Goal: Transaction & Acquisition: Purchase product/service

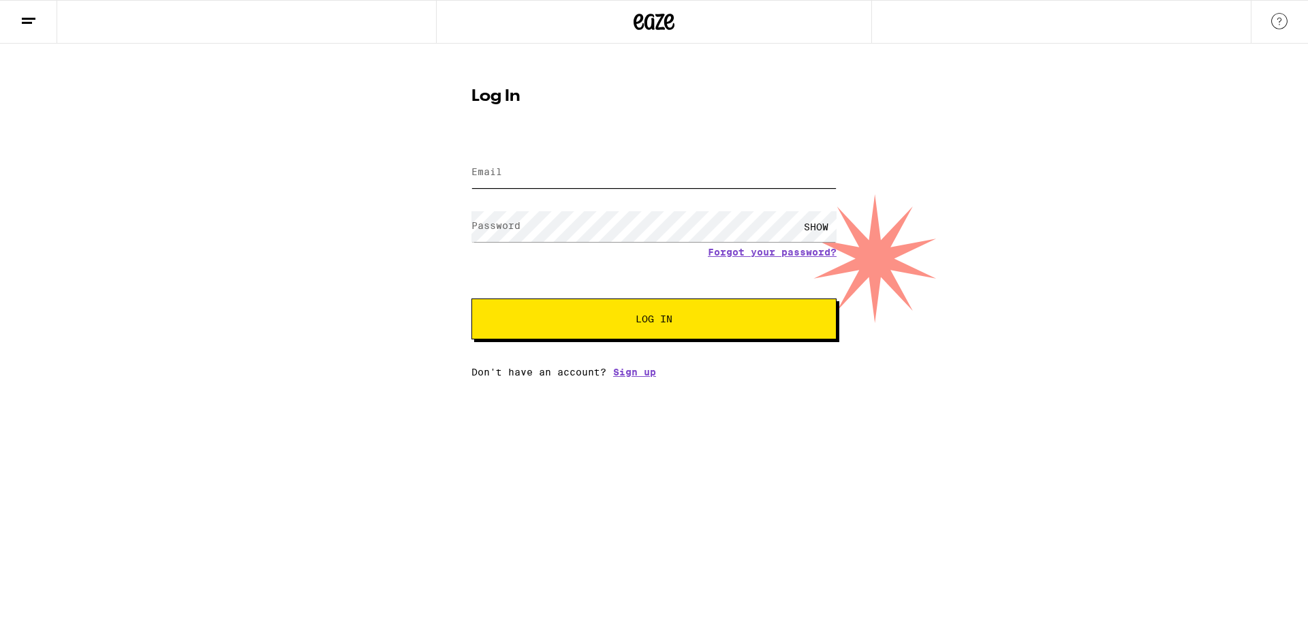
type input "[EMAIL_ADDRESS][DOMAIN_NAME]"
click at [626, 316] on span "Log In" at bounding box center [654, 319] width 255 height 10
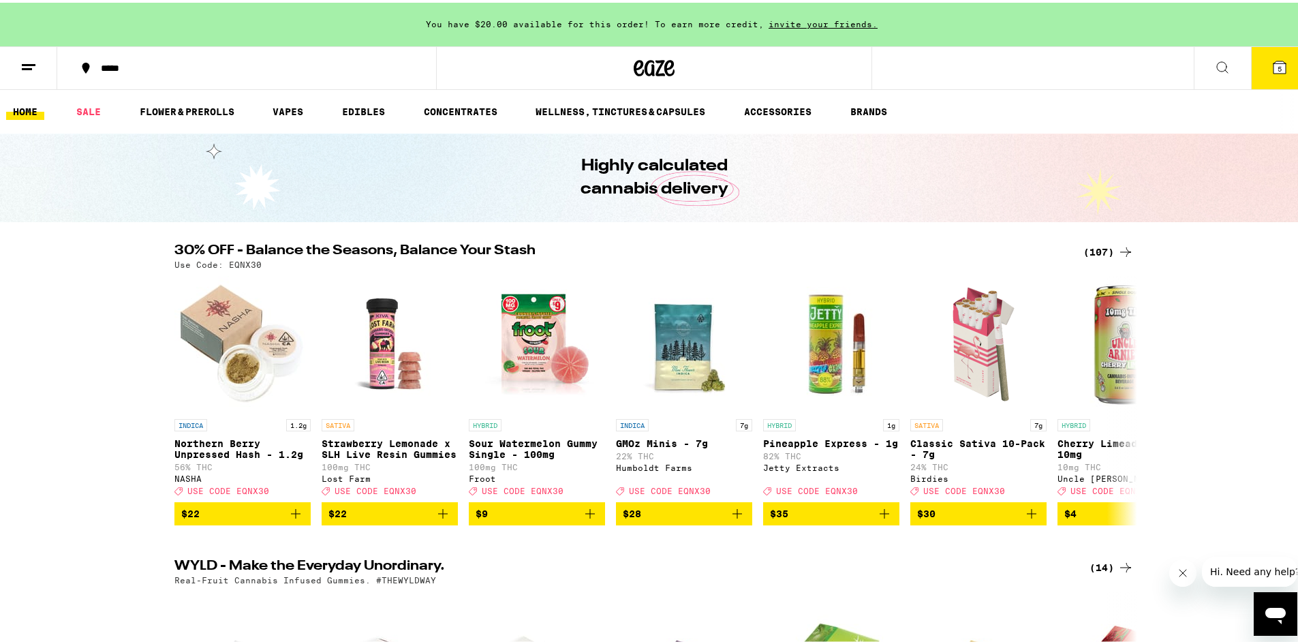
click at [1101, 245] on div "(107)" at bounding box center [1108, 249] width 50 height 16
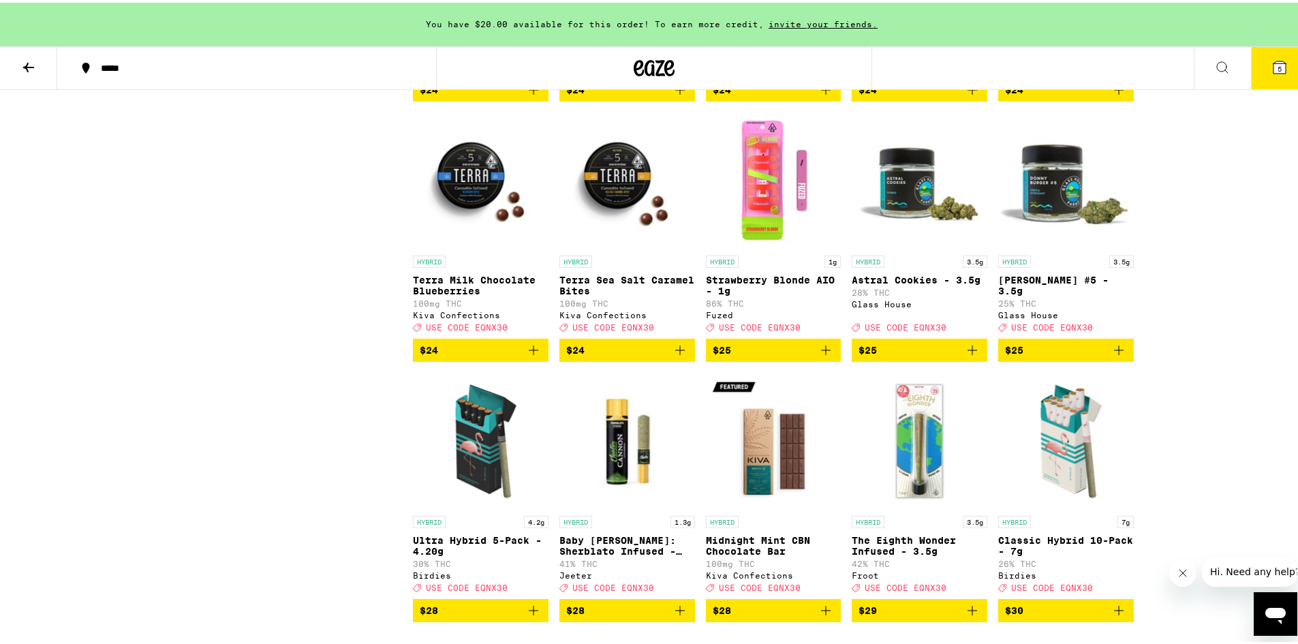
scroll to position [2997, 0]
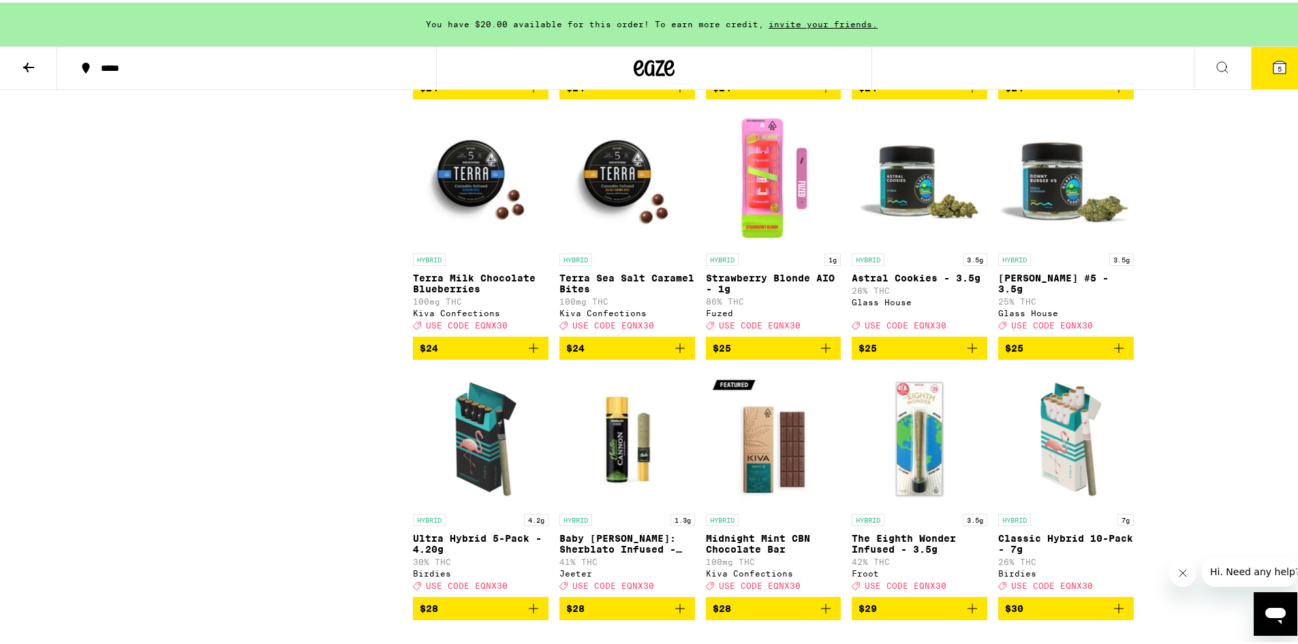
click at [970, 354] on icon "Add to bag" at bounding box center [972, 345] width 16 height 16
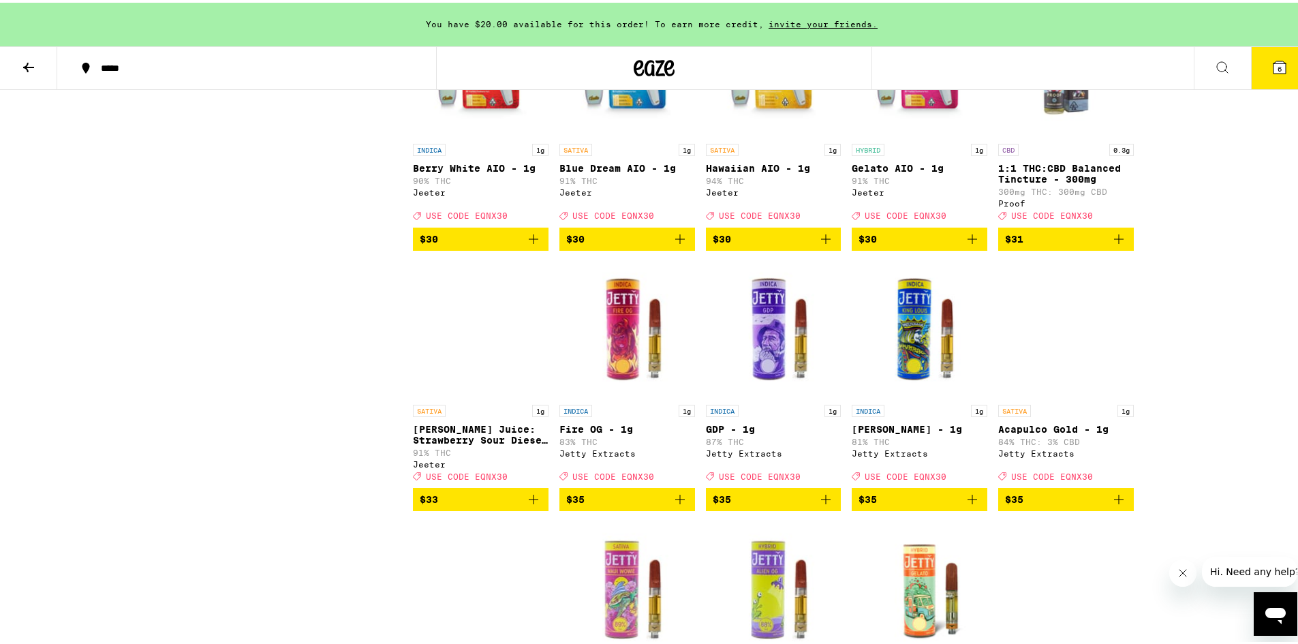
scroll to position [3628, 0]
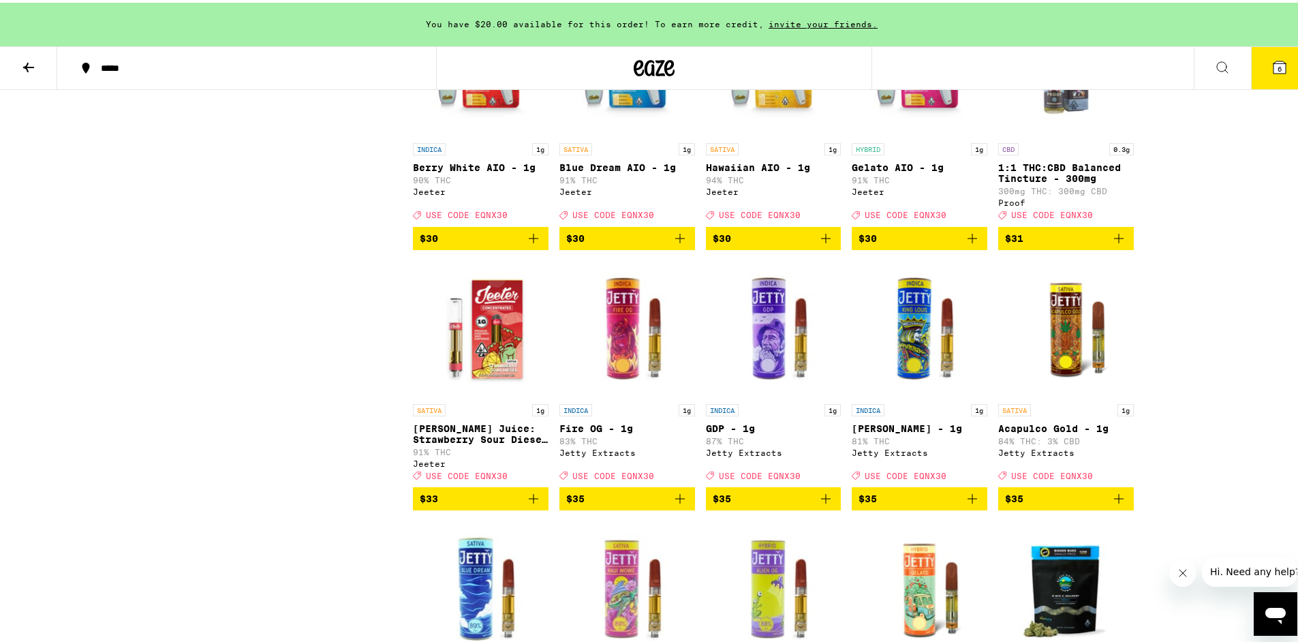
click at [531, 244] on icon "Add to bag" at bounding box center [533, 236] width 16 height 16
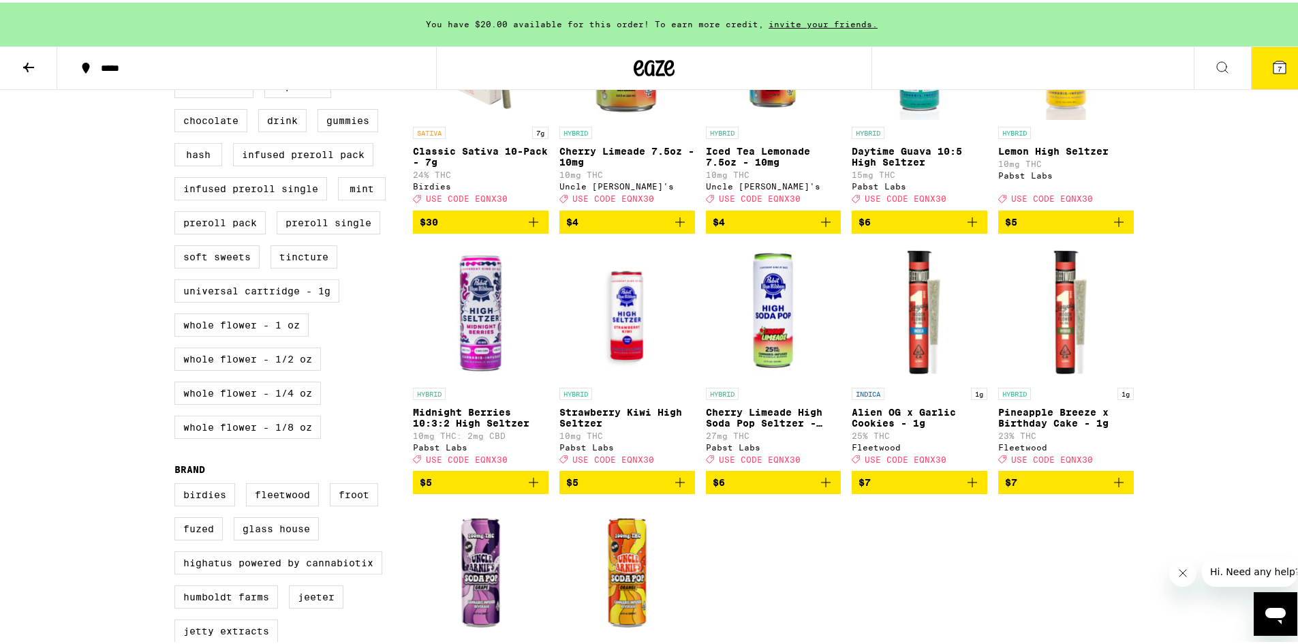
scroll to position [0, 0]
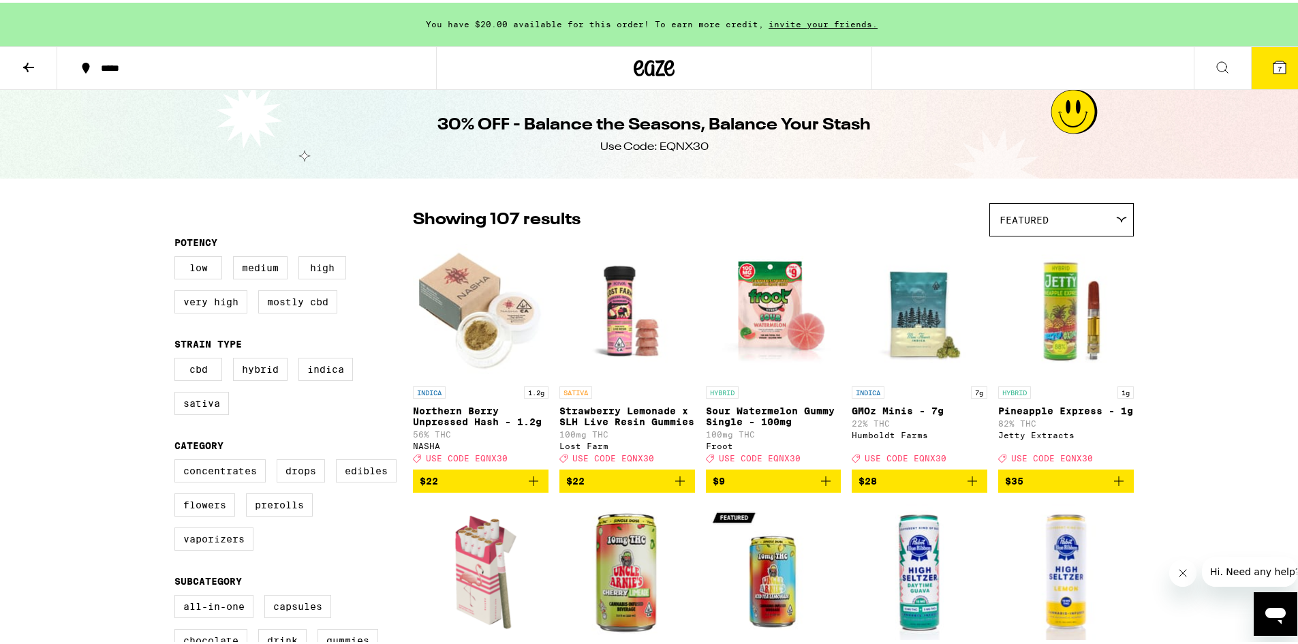
click at [32, 68] on icon at bounding box center [28, 65] width 16 height 16
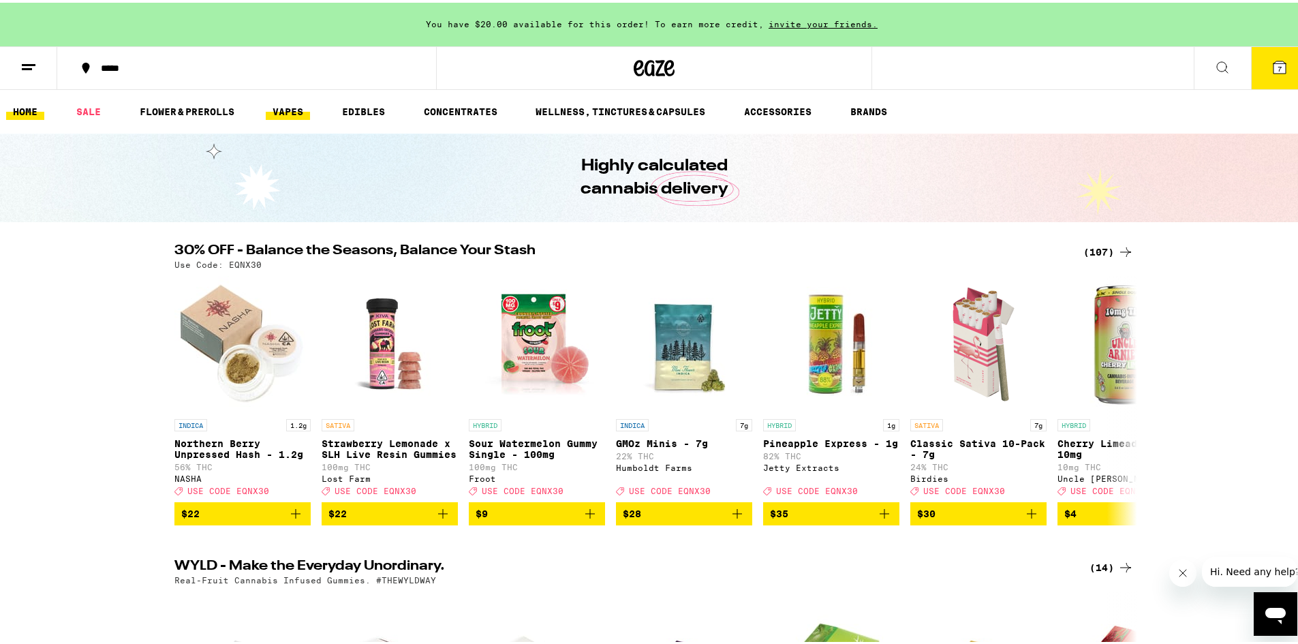
click at [287, 105] on link "VAPES" at bounding box center [288, 109] width 44 height 16
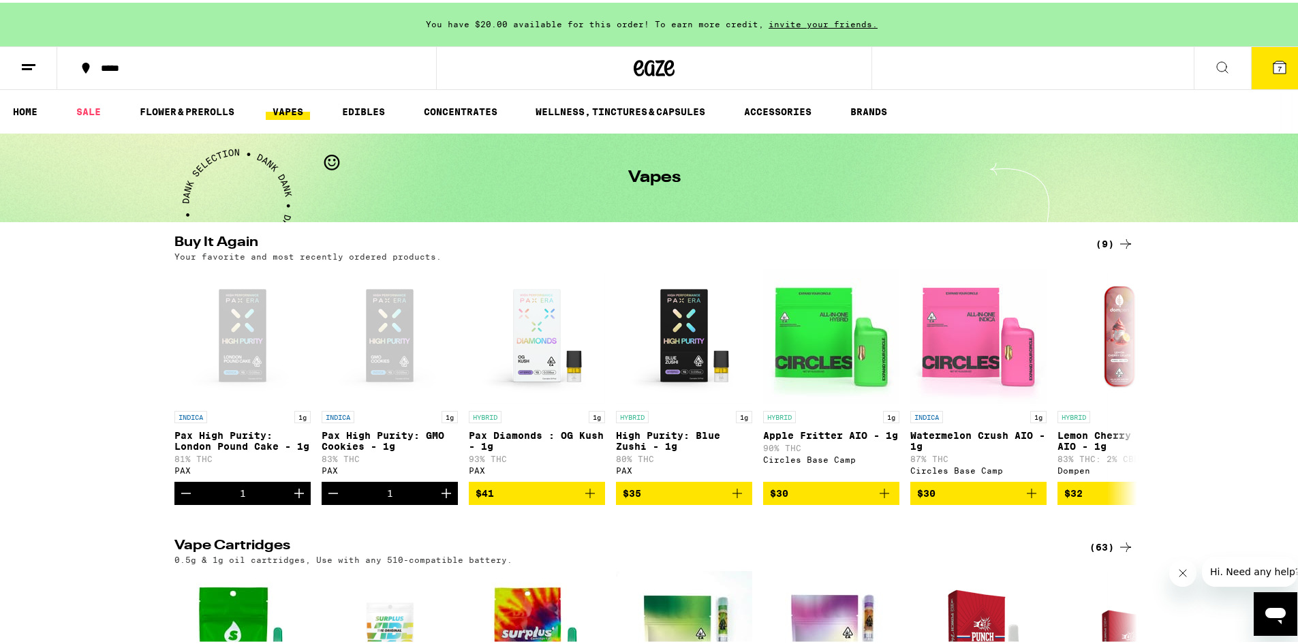
click at [1277, 68] on span "7" at bounding box center [1279, 66] width 4 height 8
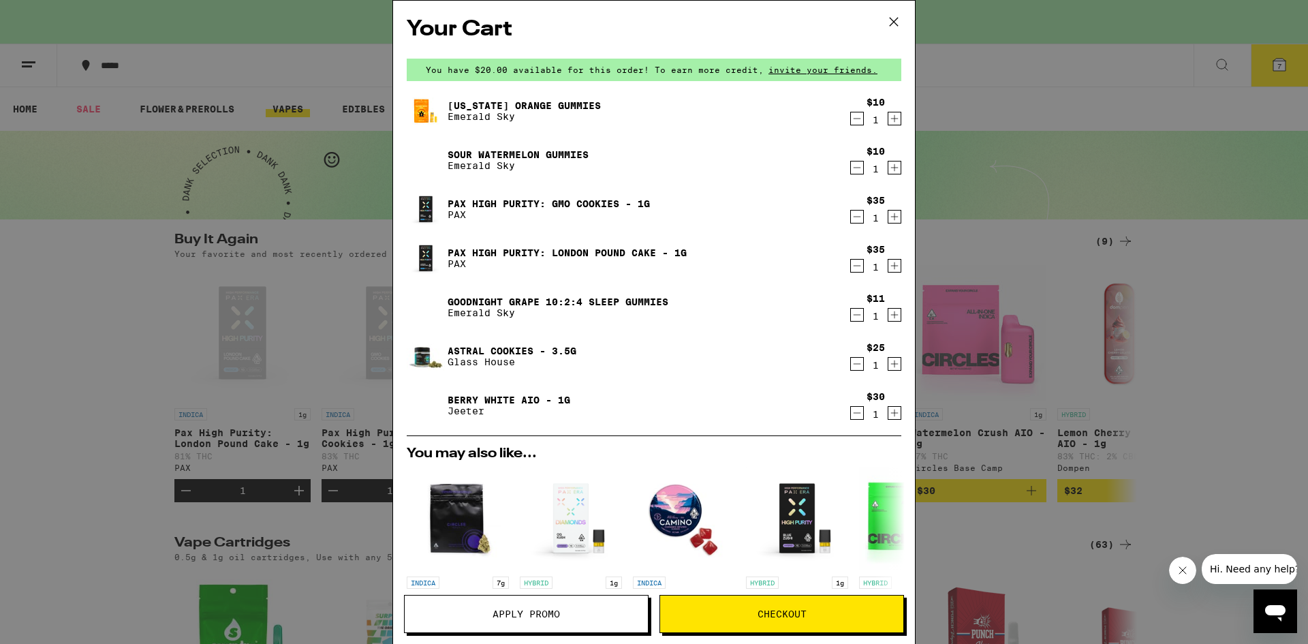
click at [851, 266] on icon "Decrement" at bounding box center [857, 265] width 12 height 16
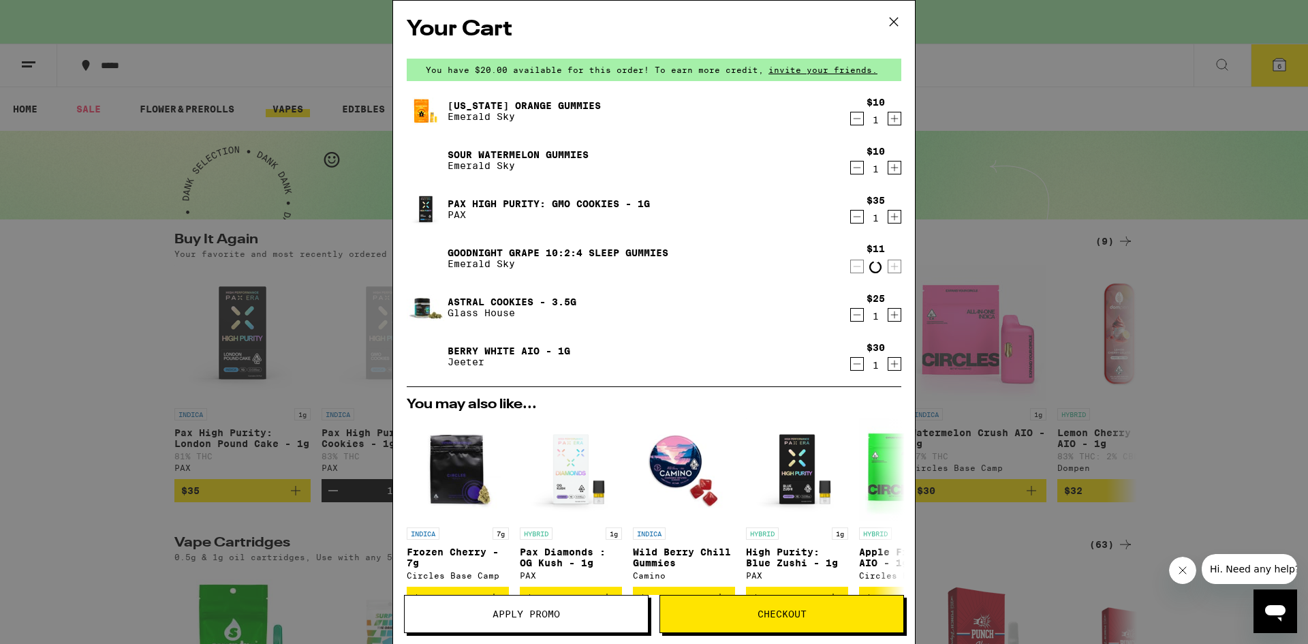
click at [851, 167] on icon "Decrement" at bounding box center [857, 167] width 12 height 16
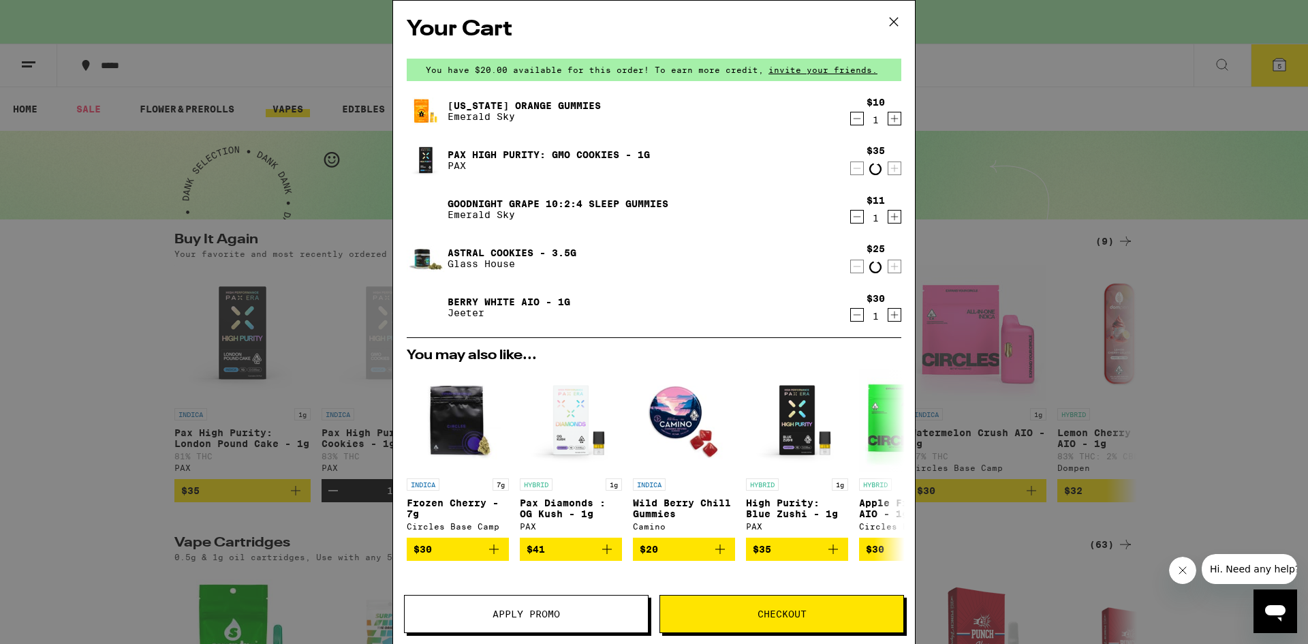
click at [851, 125] on icon "Decrement" at bounding box center [857, 118] width 12 height 16
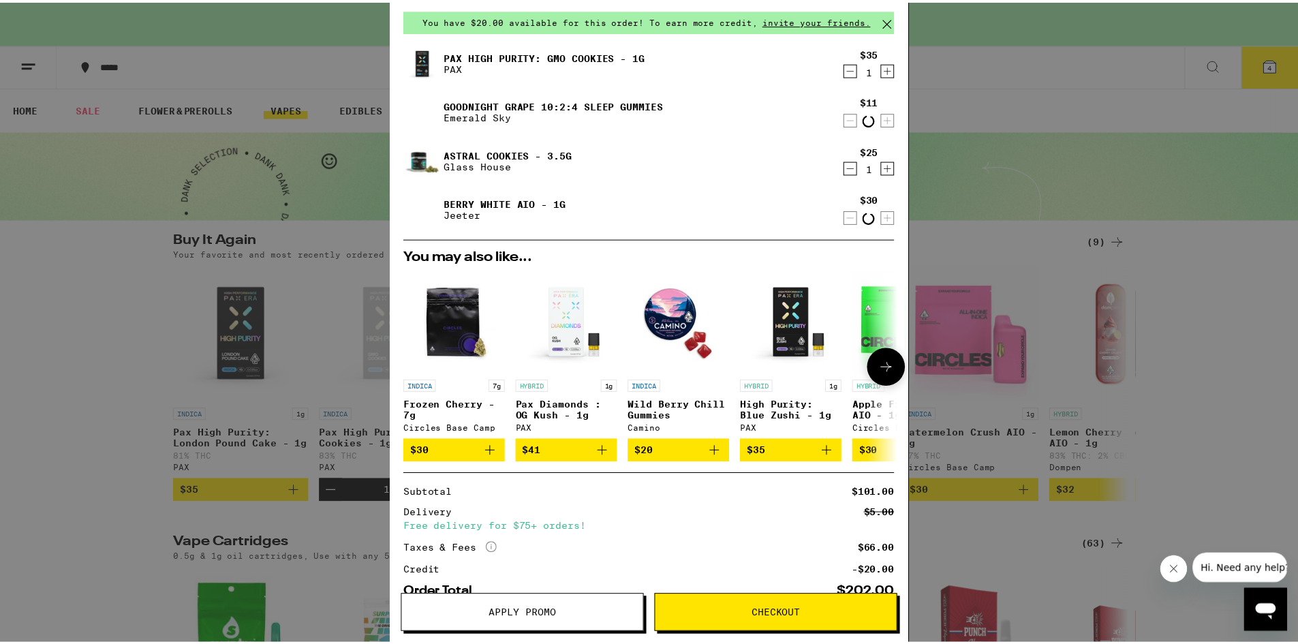
scroll to position [27, 0]
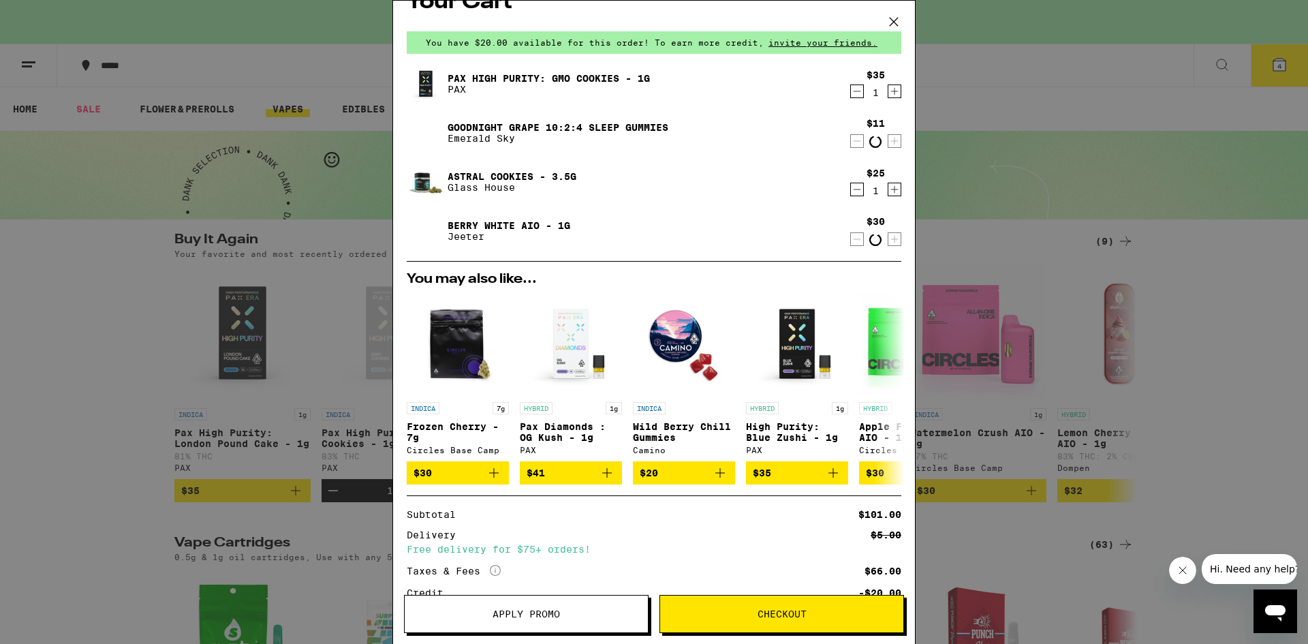
click at [894, 24] on icon at bounding box center [893, 22] width 20 height 20
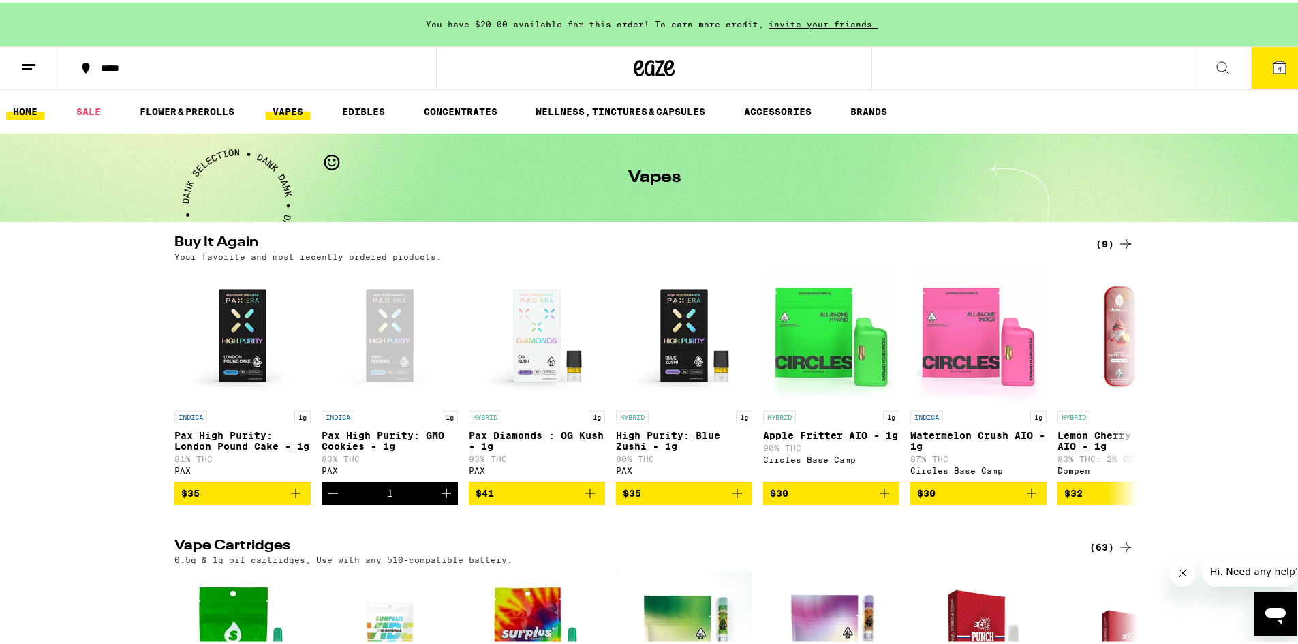
click at [33, 108] on link "HOME" at bounding box center [25, 109] width 38 height 16
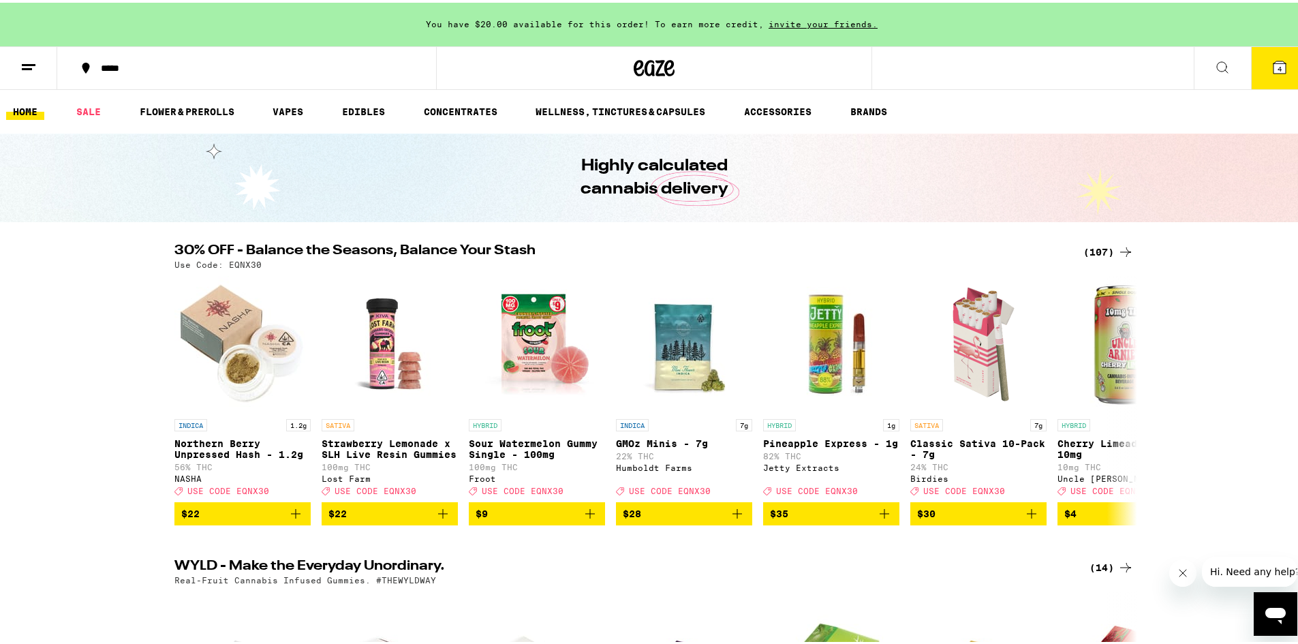
click at [244, 264] on p "Use Code: EQNX30" at bounding box center [217, 261] width 87 height 9
copy p "EQNX30"
click at [1259, 74] on button "4" at bounding box center [1279, 65] width 57 height 42
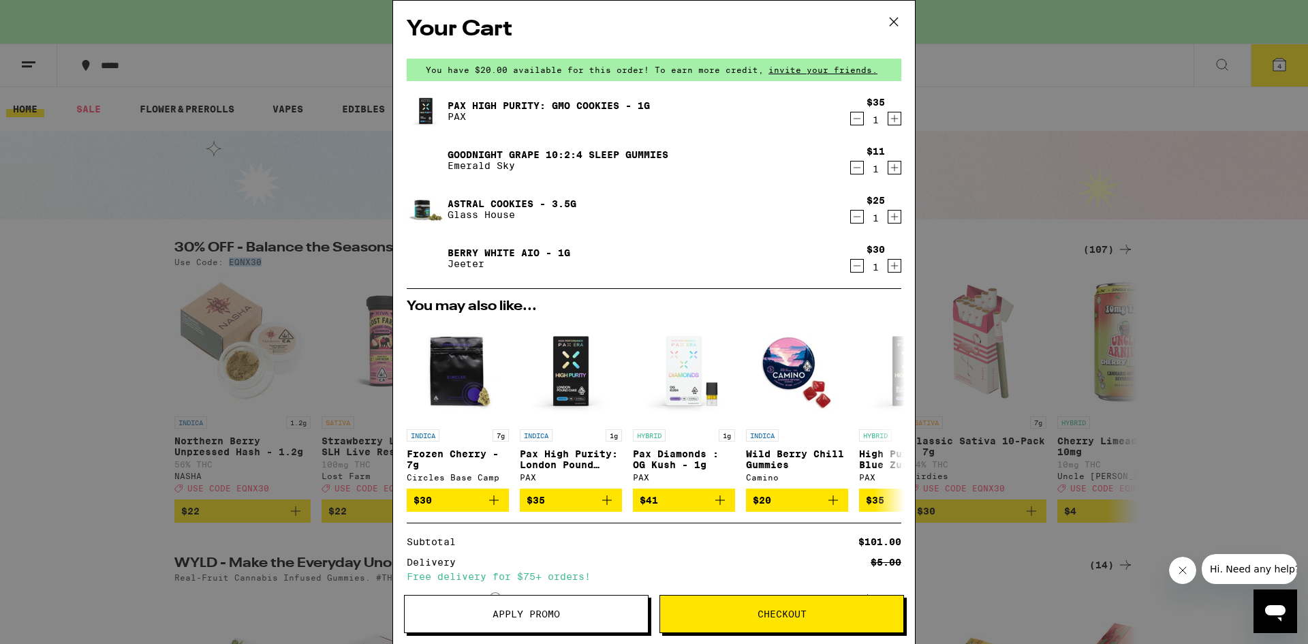
click at [550, 624] on button "Apply Promo" at bounding box center [526, 614] width 245 height 38
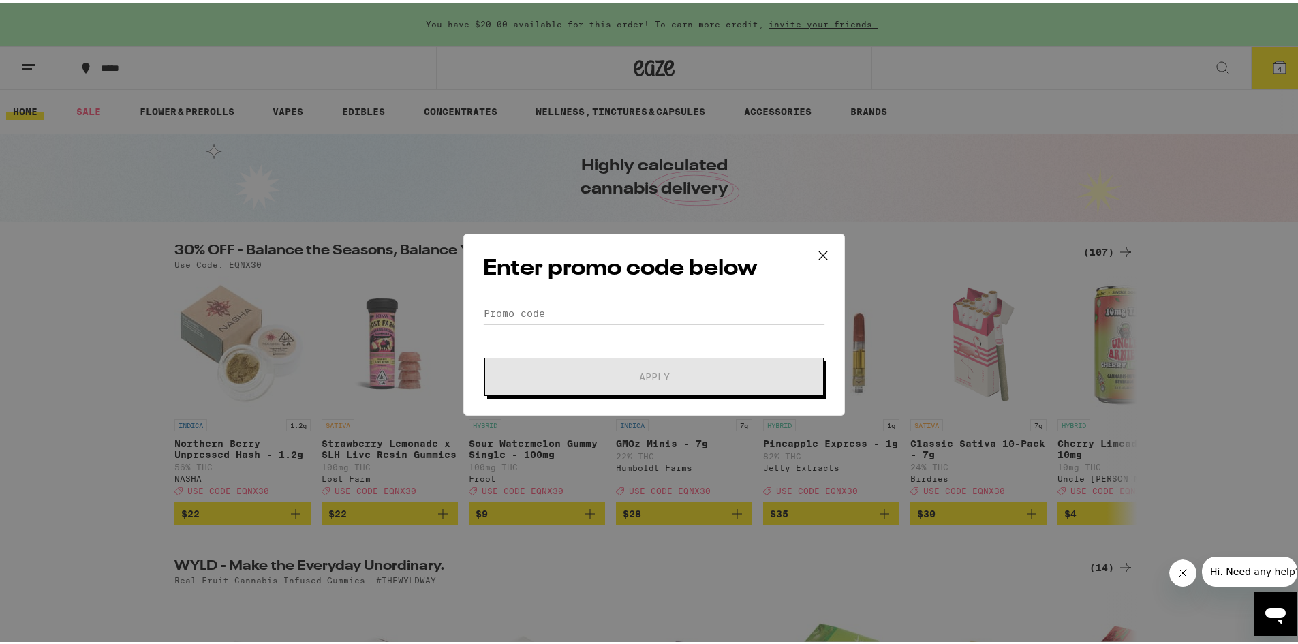
click at [578, 307] on input "Promo Code" at bounding box center [654, 310] width 342 height 20
paste input "EQNX30"
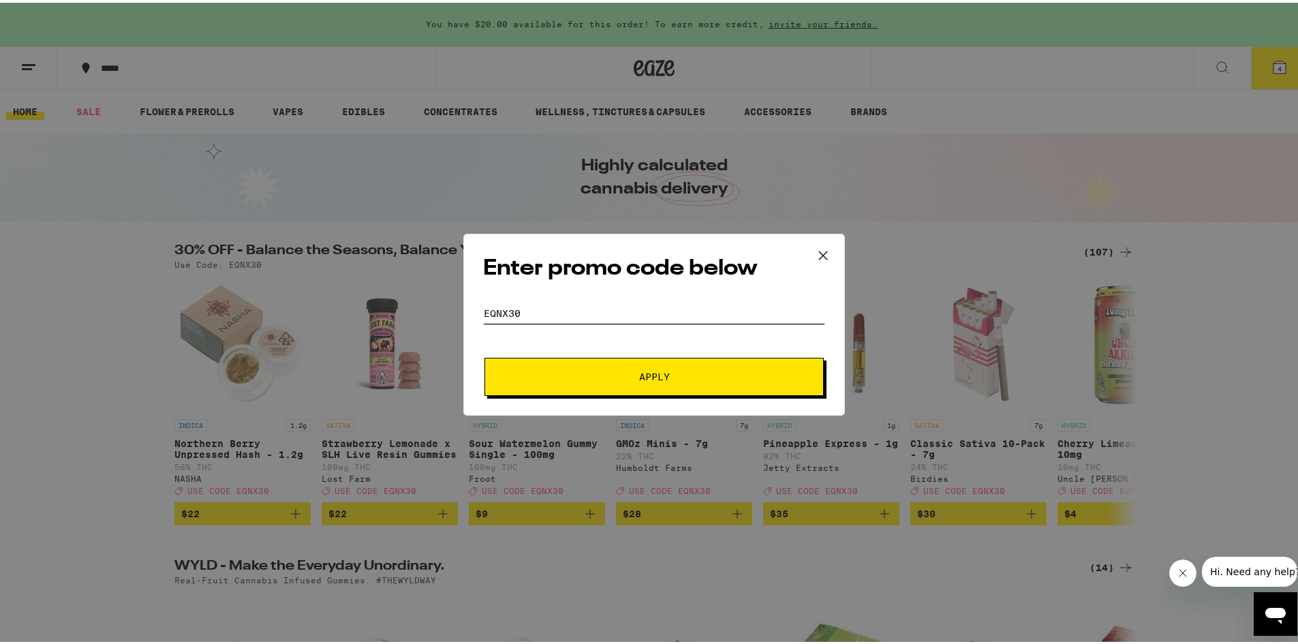
type input "EQNX30"
click at [595, 371] on span "Apply" at bounding box center [653, 374] width 245 height 10
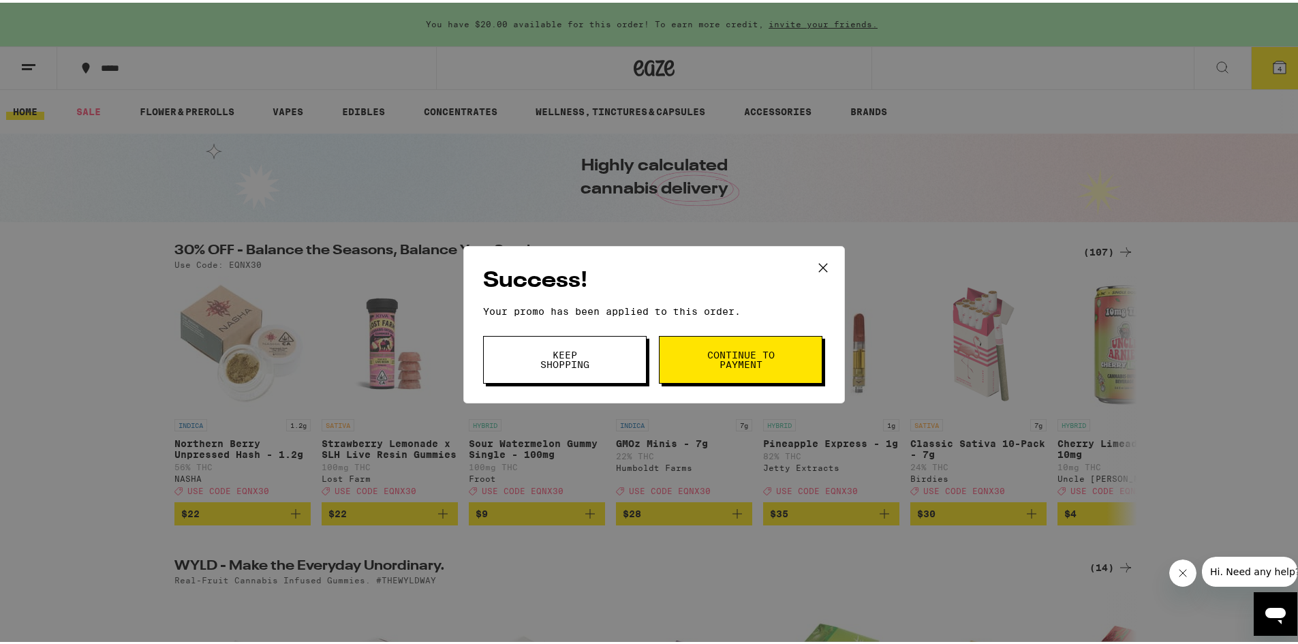
click at [706, 365] on span "Continue to payment" at bounding box center [740, 356] width 69 height 19
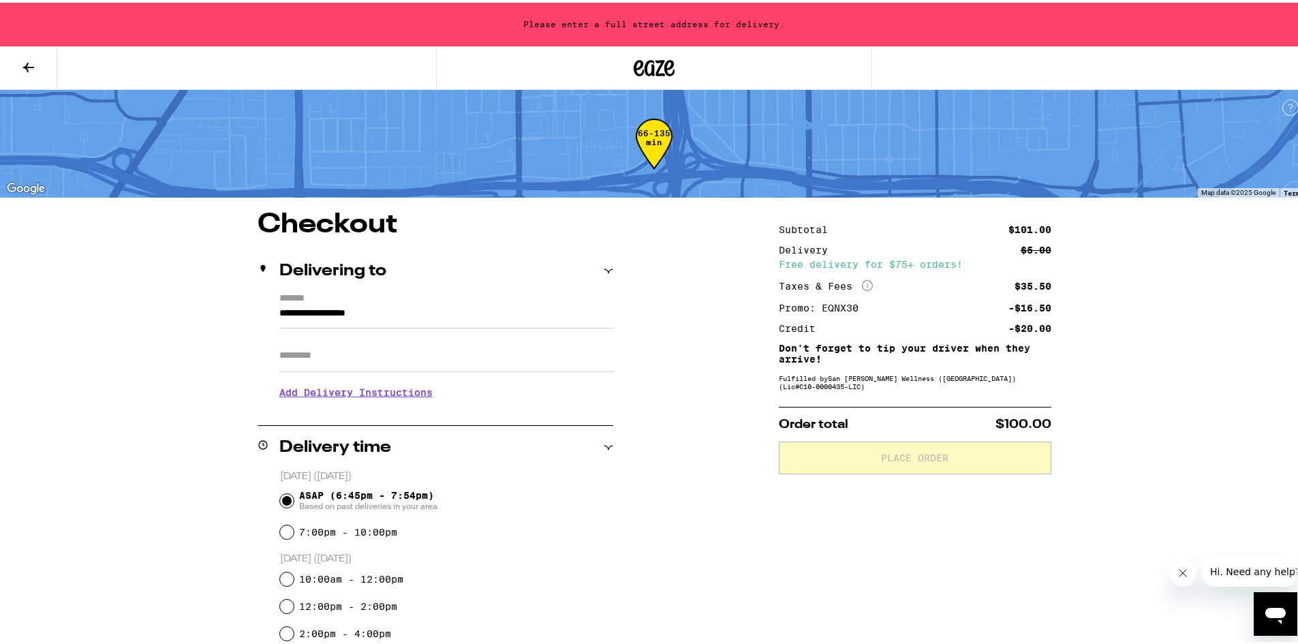
click at [566, 320] on input "**********" at bounding box center [446, 313] width 334 height 23
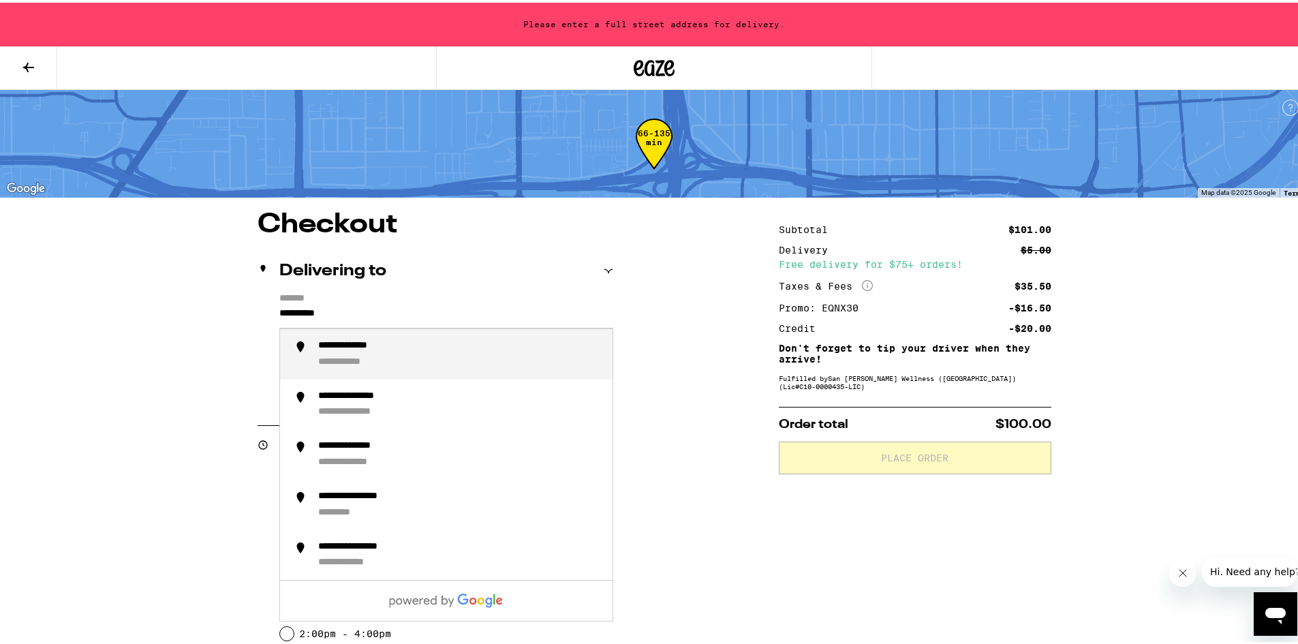
click at [497, 369] on li "**********" at bounding box center [446, 351] width 332 height 50
type input "**********"
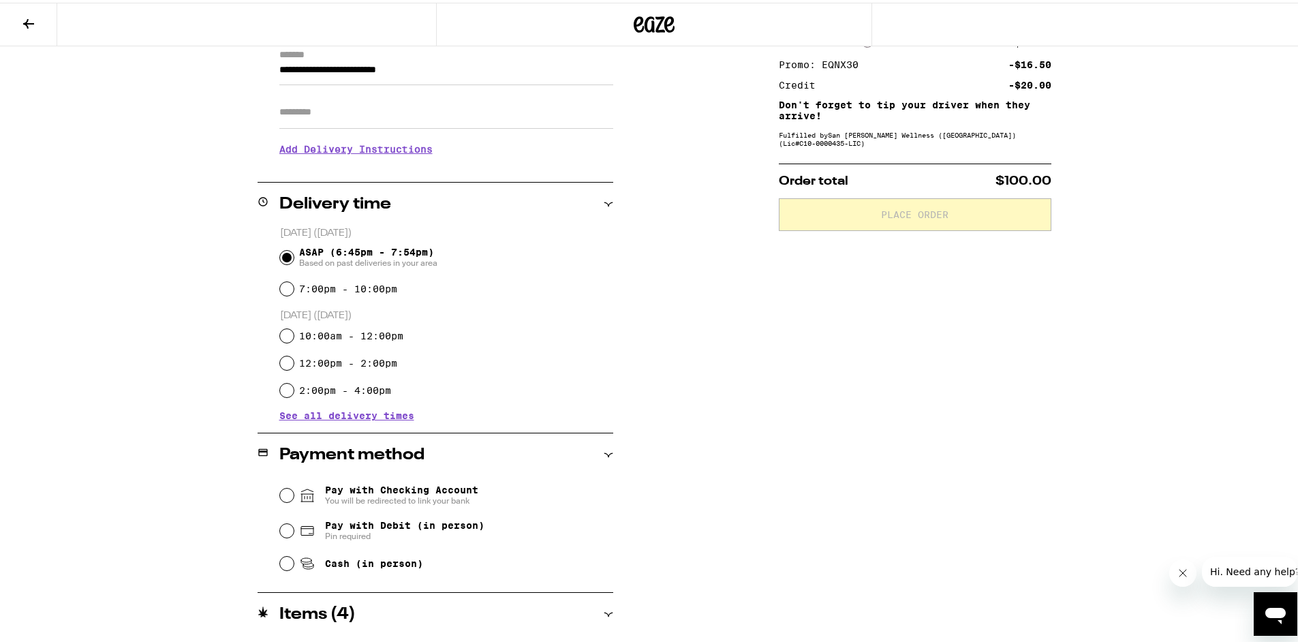
scroll to position [200, 0]
click at [325, 559] on span "Cash (in person)" at bounding box center [374, 559] width 98 height 11
click at [294, 559] on input "Cash (in person)" at bounding box center [287, 560] width 14 height 14
radio input "true"
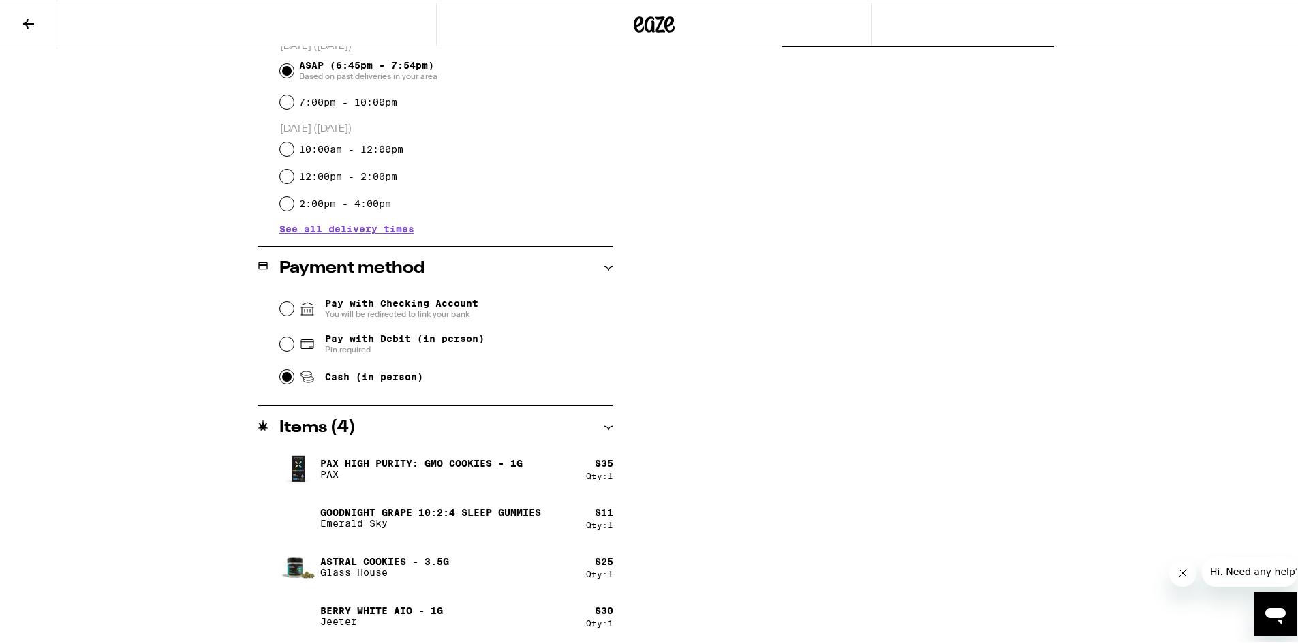
scroll to position [0, 0]
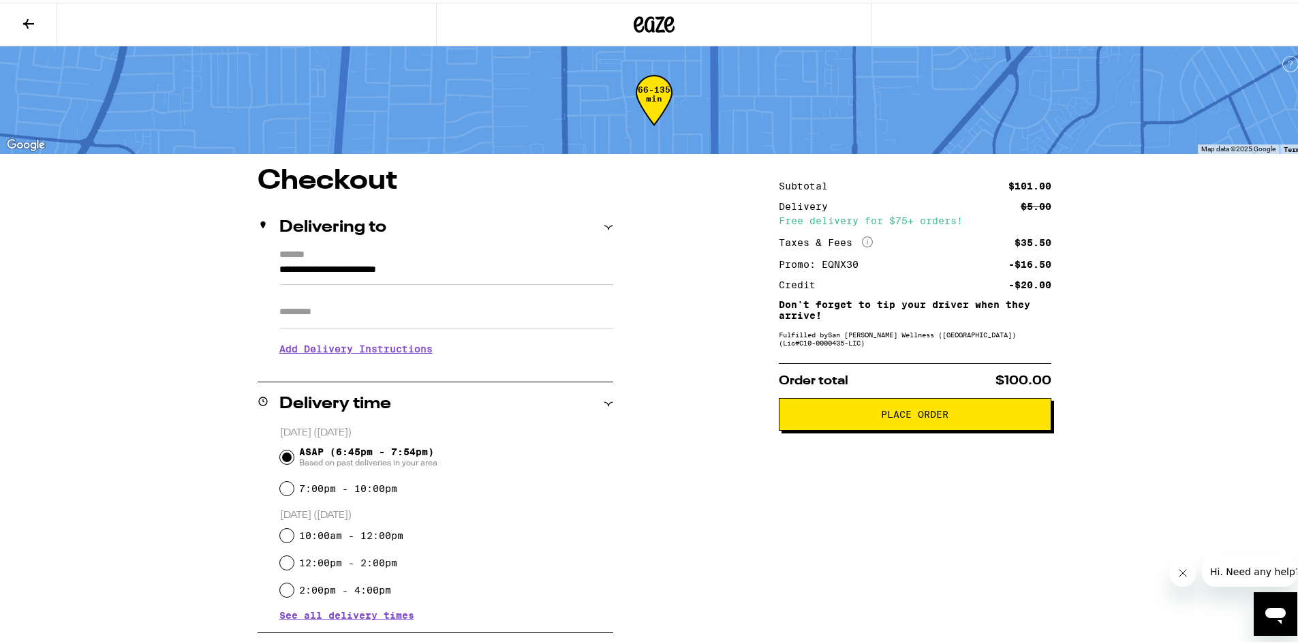
click at [39, 23] on button at bounding box center [28, 22] width 57 height 43
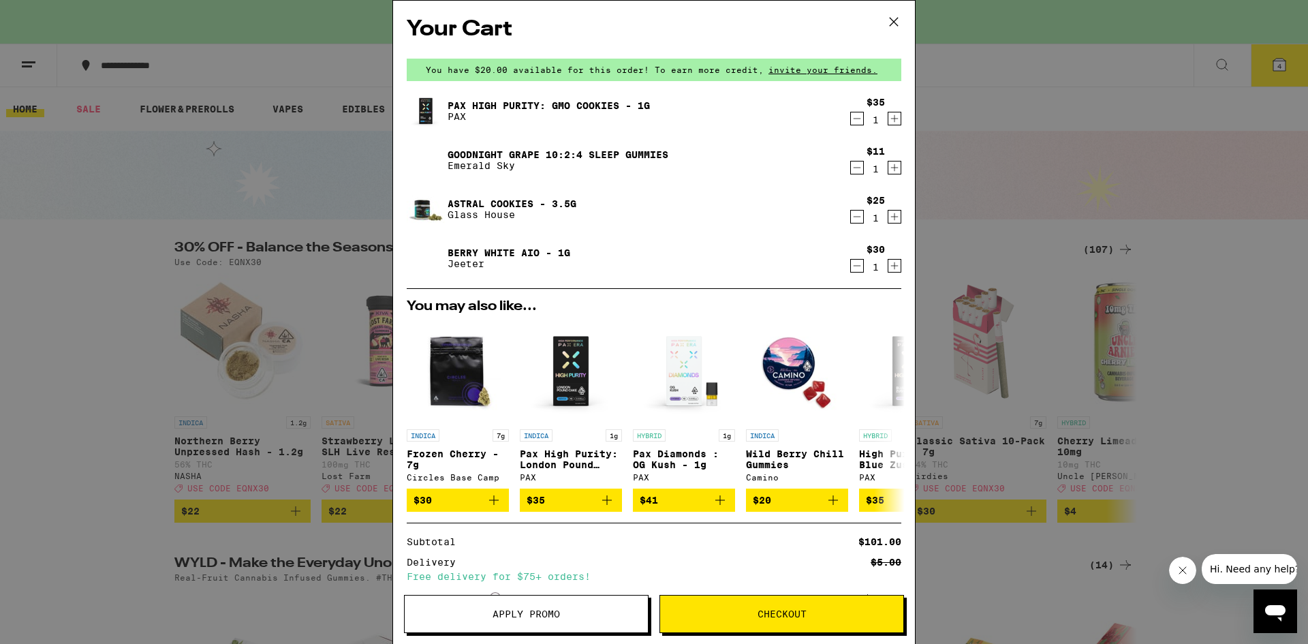
click at [896, 26] on icon at bounding box center [893, 22] width 20 height 20
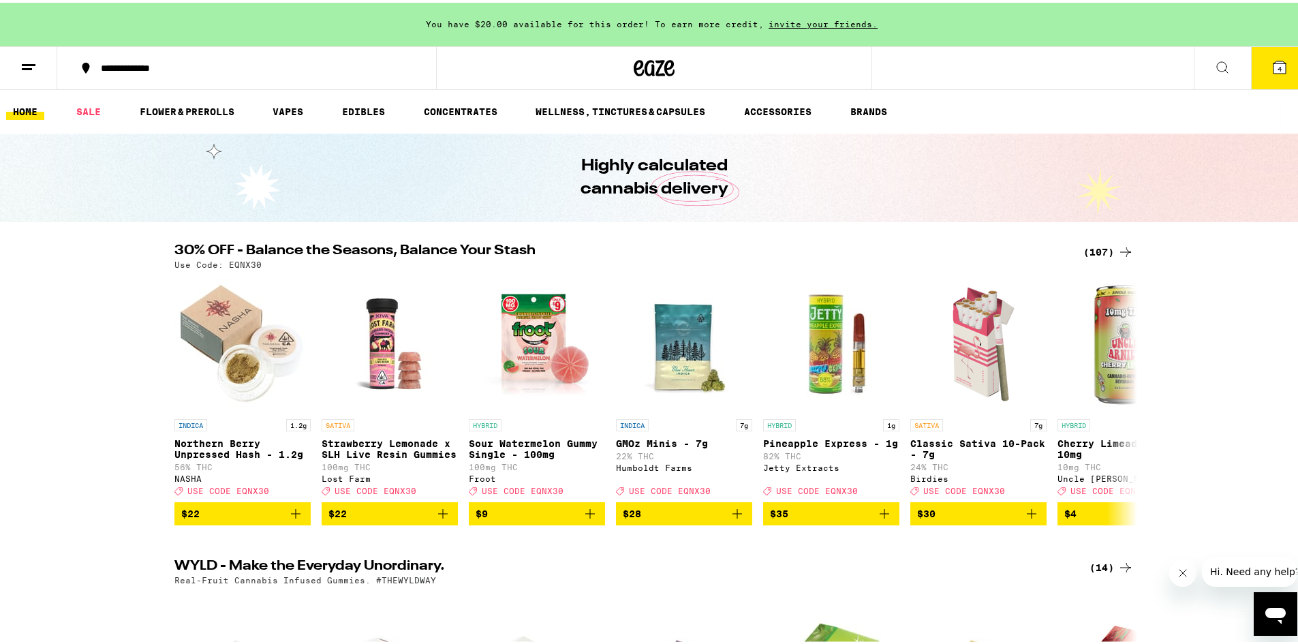
click at [1214, 67] on icon at bounding box center [1222, 65] width 16 height 16
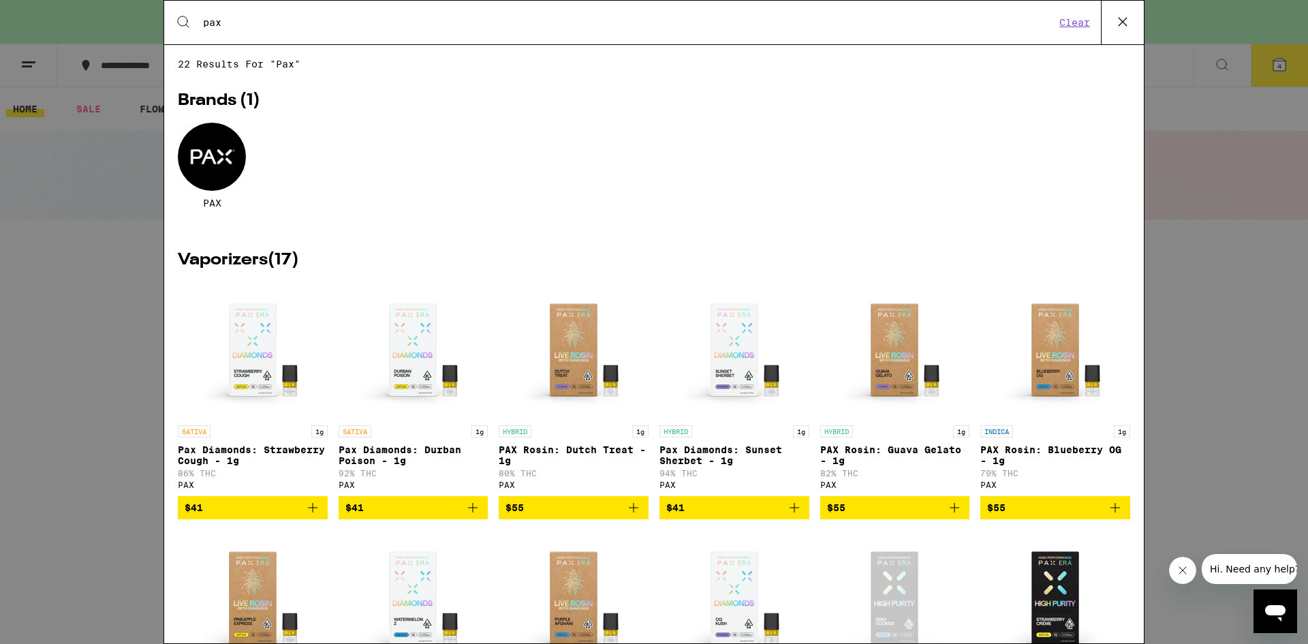
type input "pax"
click at [208, 185] on div at bounding box center [212, 157] width 68 height 68
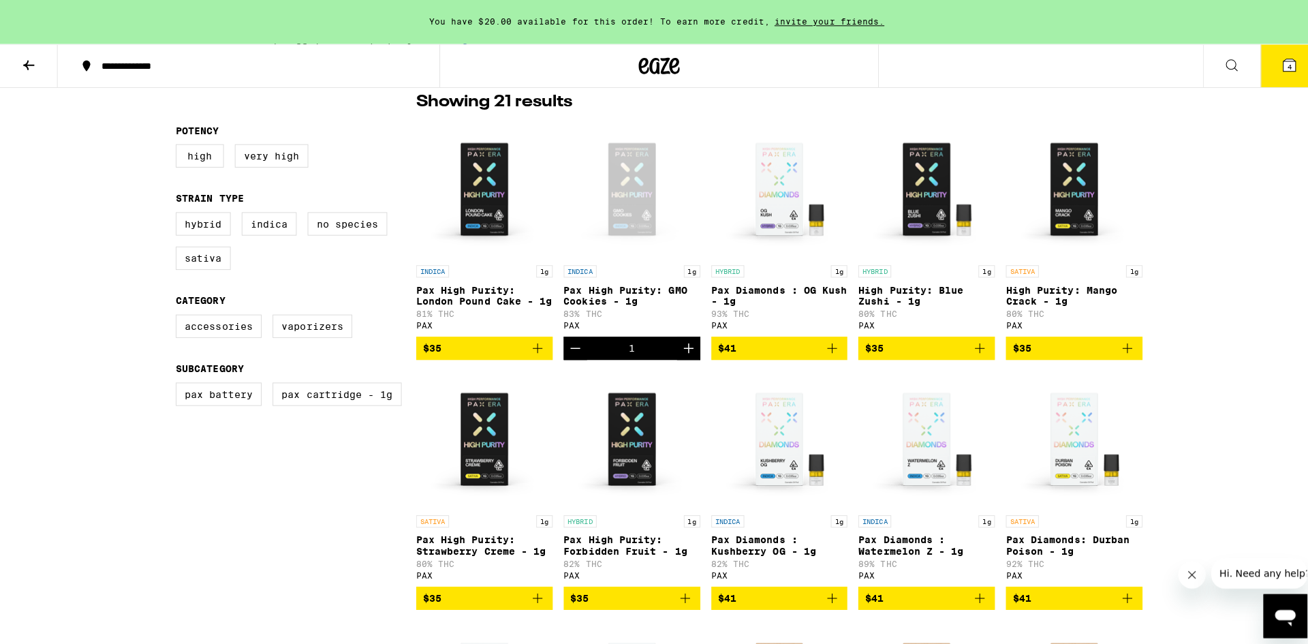
scroll to position [362, 0]
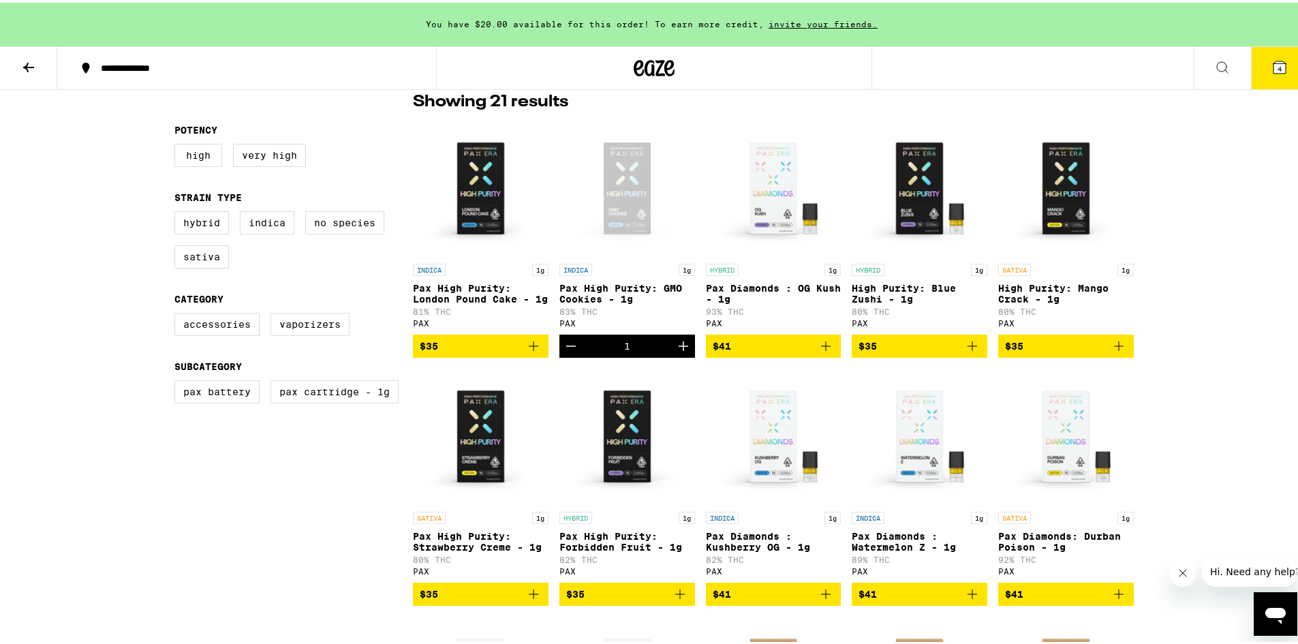
click at [673, 599] on icon "Add to bag" at bounding box center [680, 591] width 16 height 16
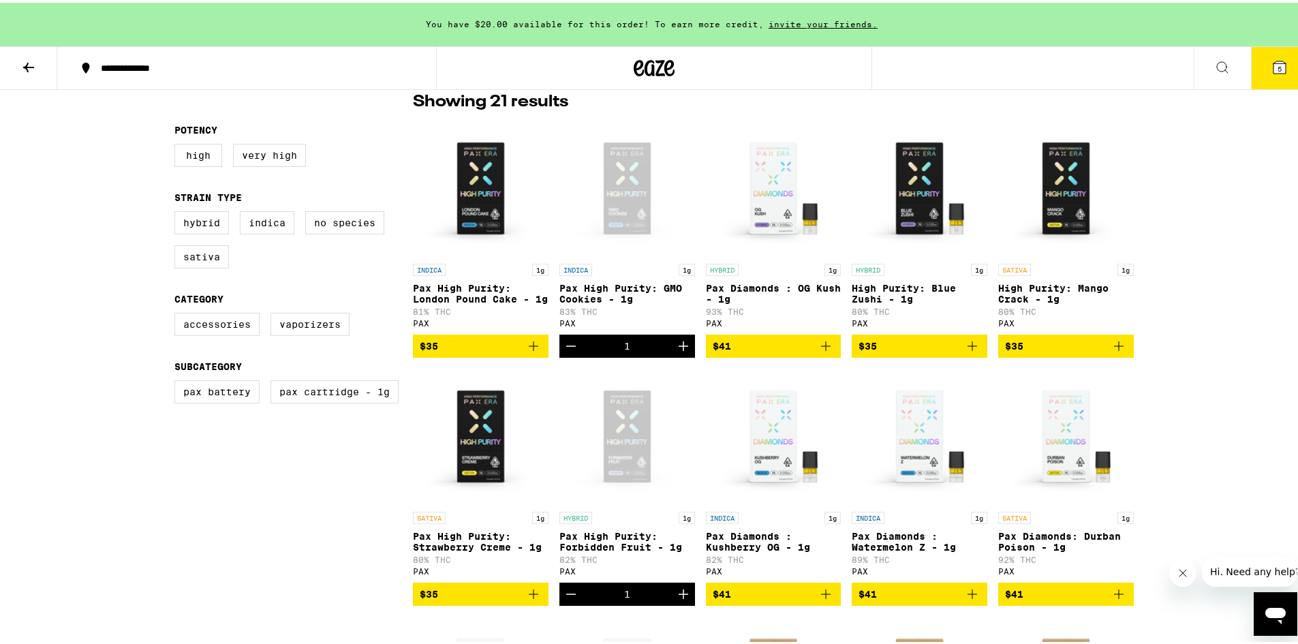
click at [1277, 66] on span "5" at bounding box center [1279, 66] width 4 height 8
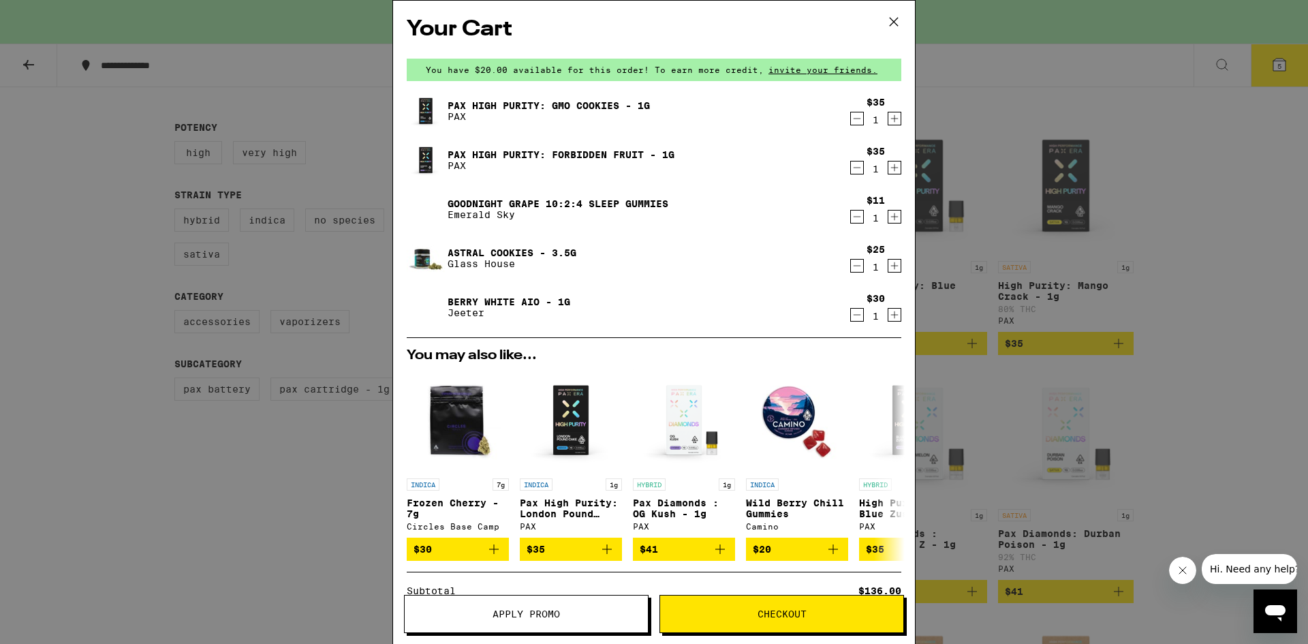
click at [851, 317] on icon "Decrement" at bounding box center [857, 315] width 12 height 16
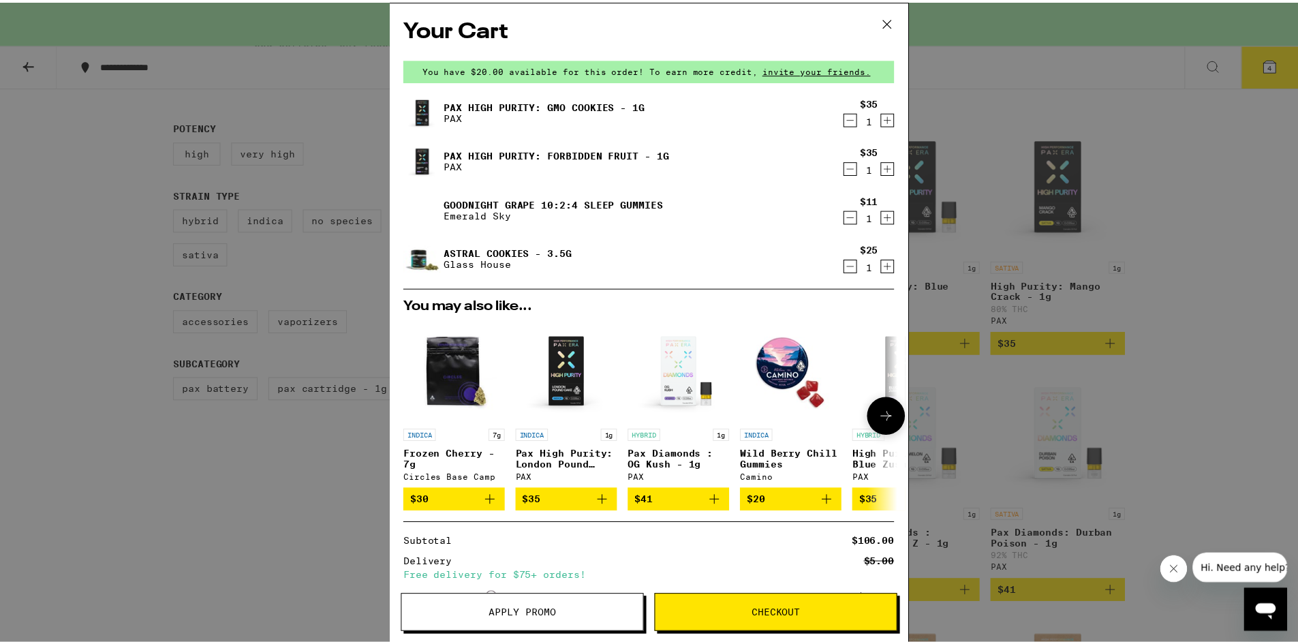
scroll to position [1, 0]
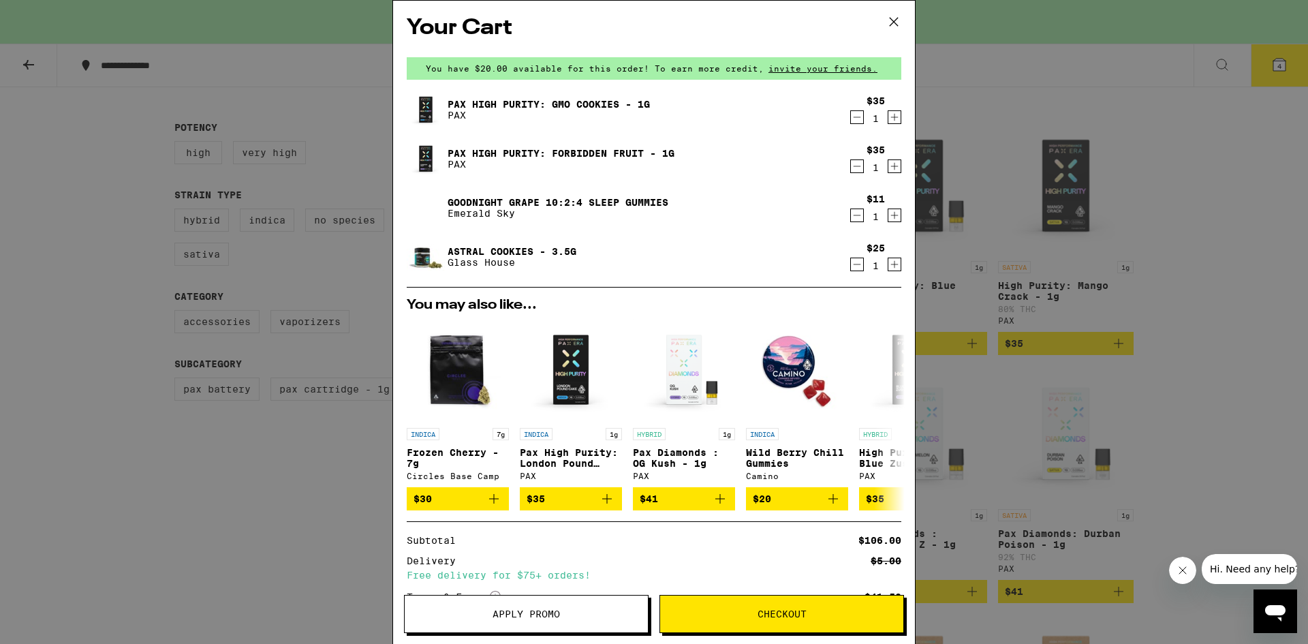
click at [851, 163] on icon "Decrement" at bounding box center [857, 166] width 12 height 16
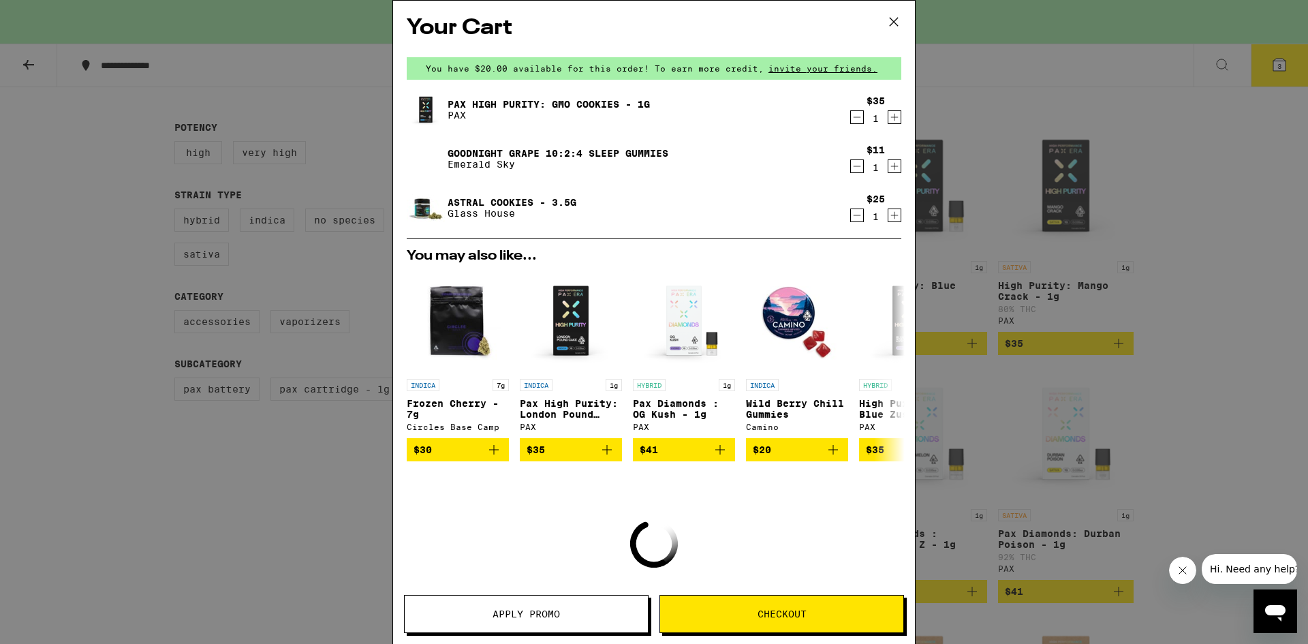
click at [894, 20] on icon at bounding box center [893, 22] width 20 height 20
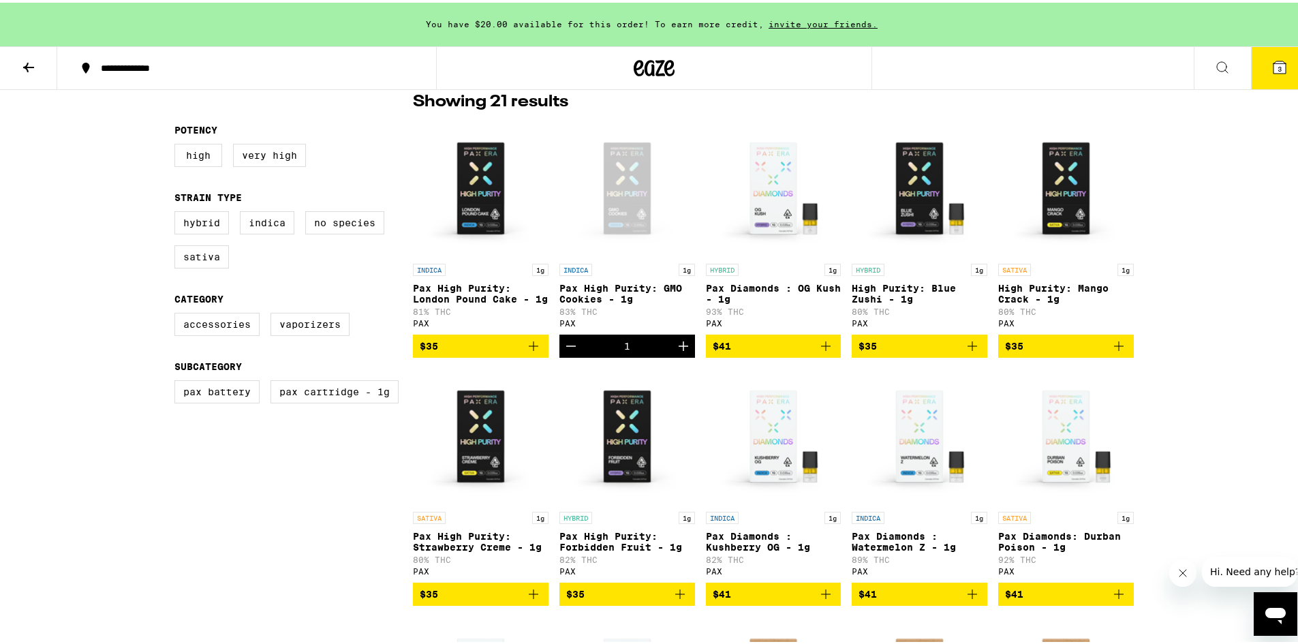
click at [24, 60] on icon at bounding box center [28, 65] width 16 height 16
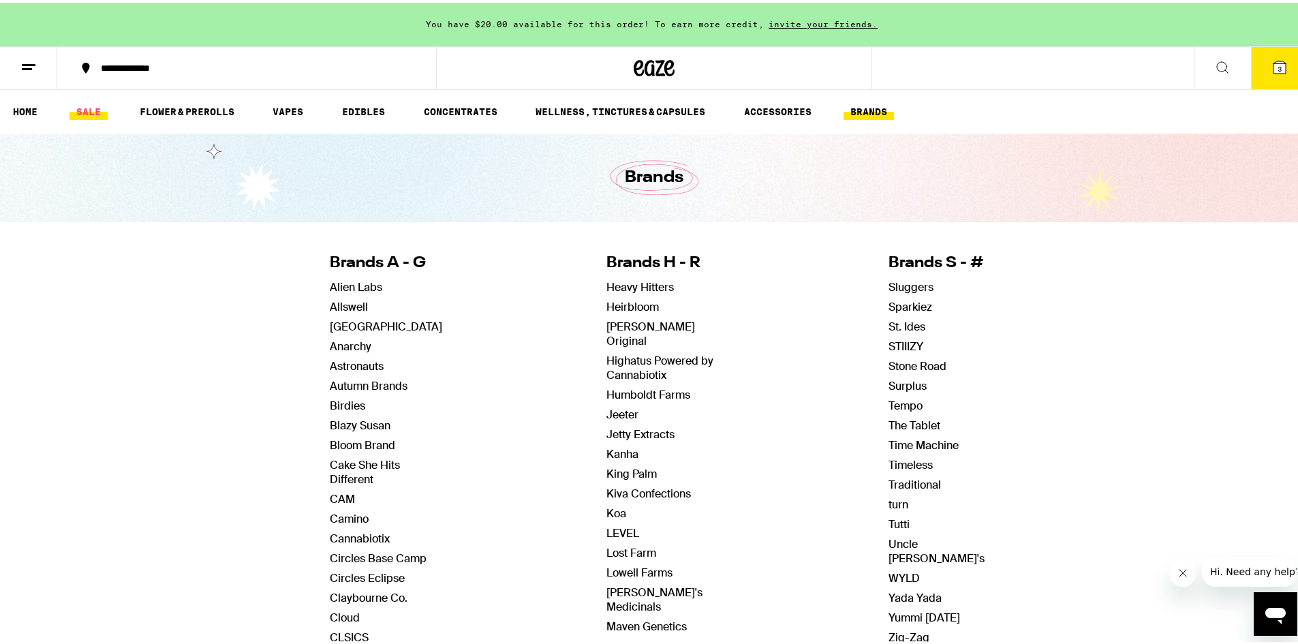
click at [92, 112] on link "SALE" at bounding box center [88, 109] width 38 height 16
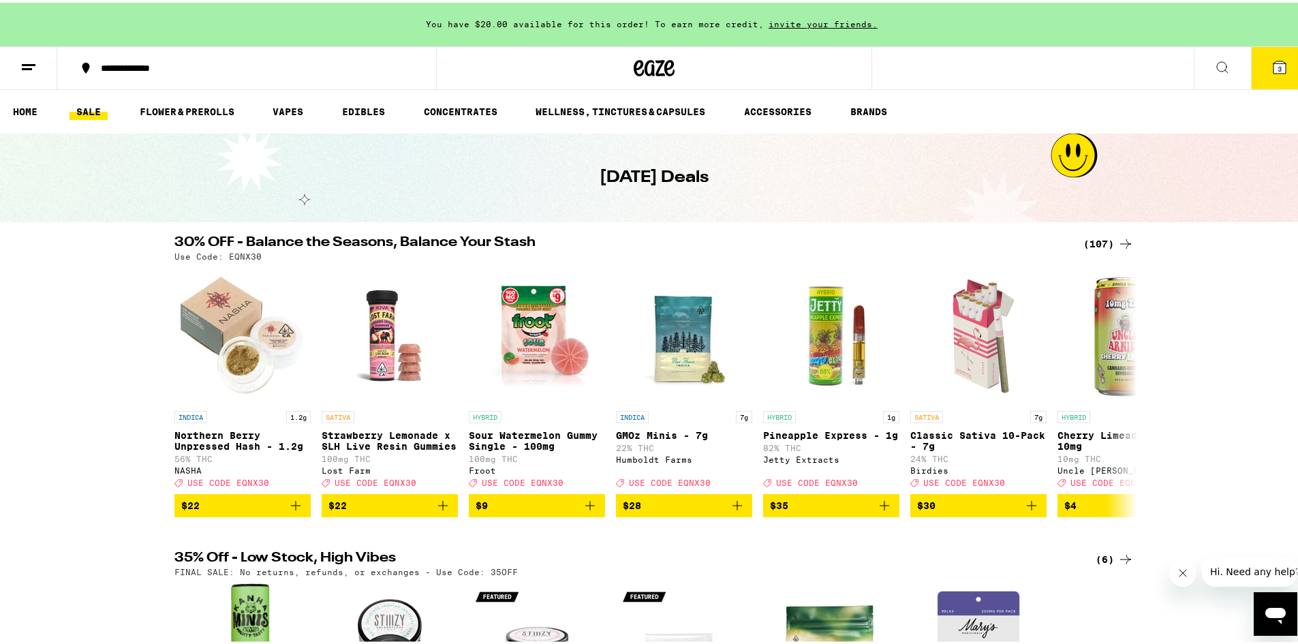
click at [1096, 242] on div "(107)" at bounding box center [1108, 241] width 50 height 16
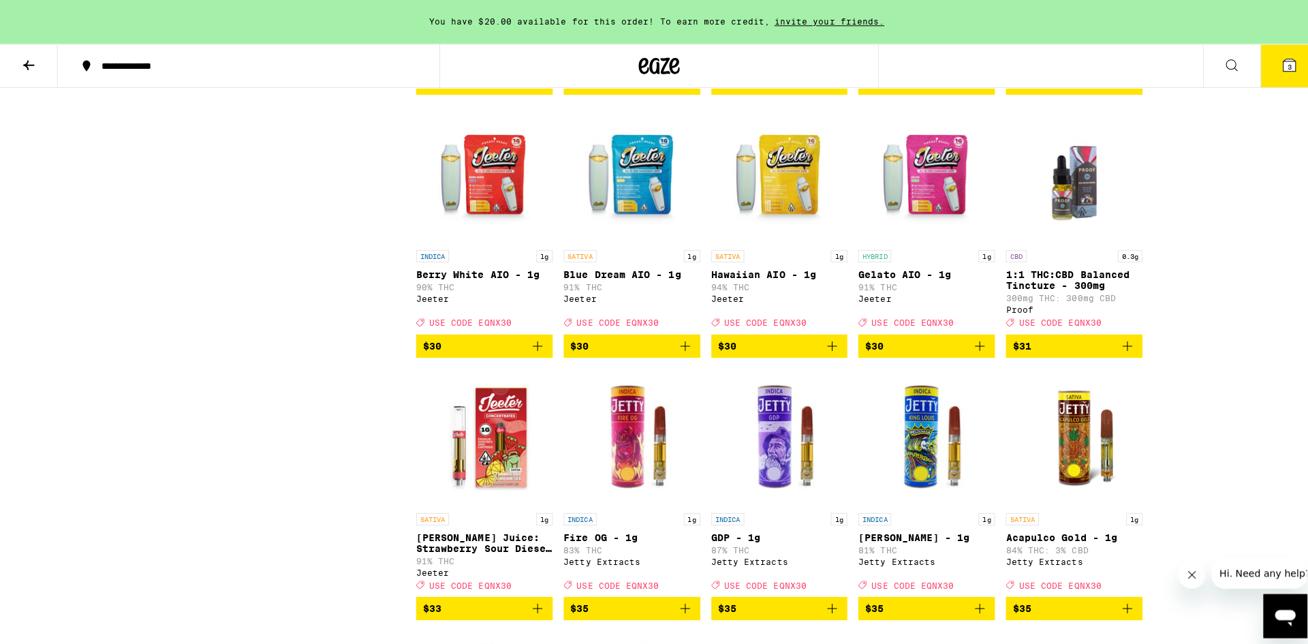
scroll to position [3531, 0]
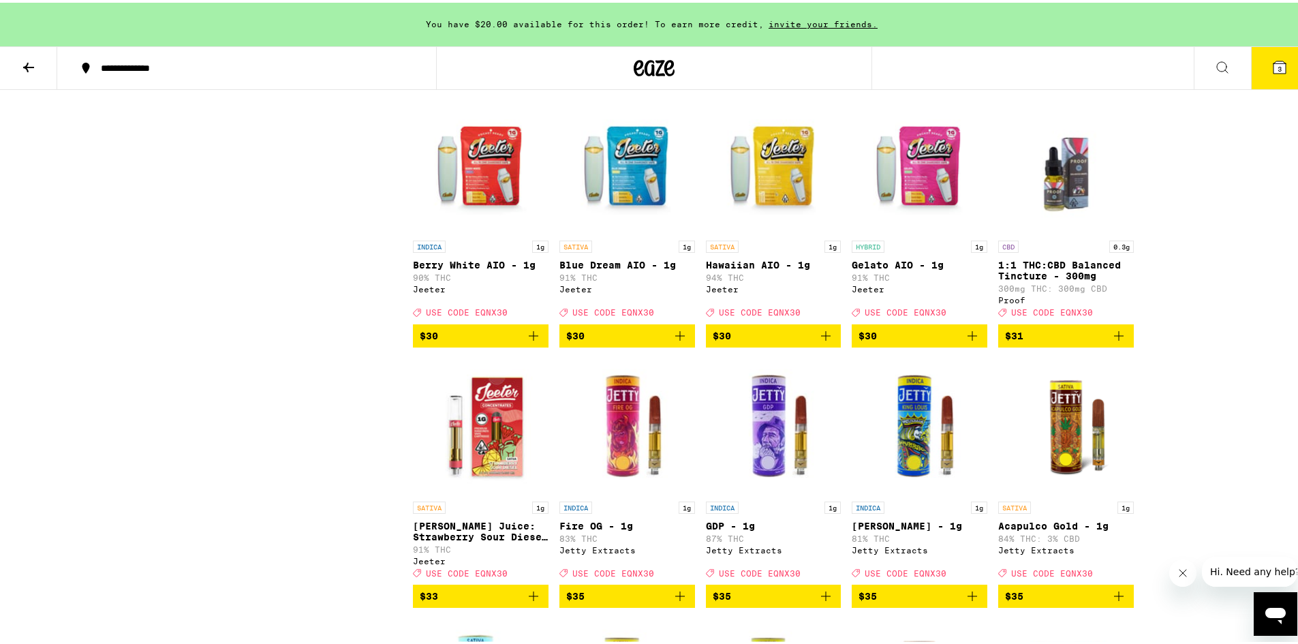
click at [969, 341] on icon "Add to bag" at bounding box center [972, 333] width 16 height 16
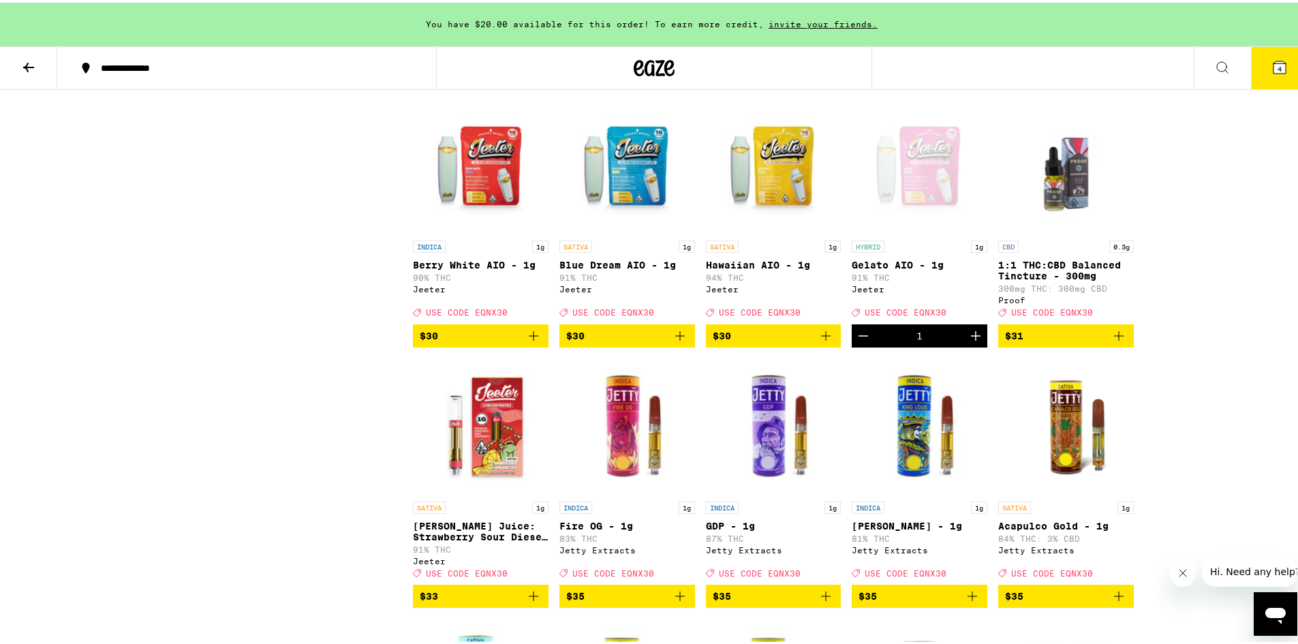
click at [1277, 62] on icon at bounding box center [1279, 65] width 16 height 16
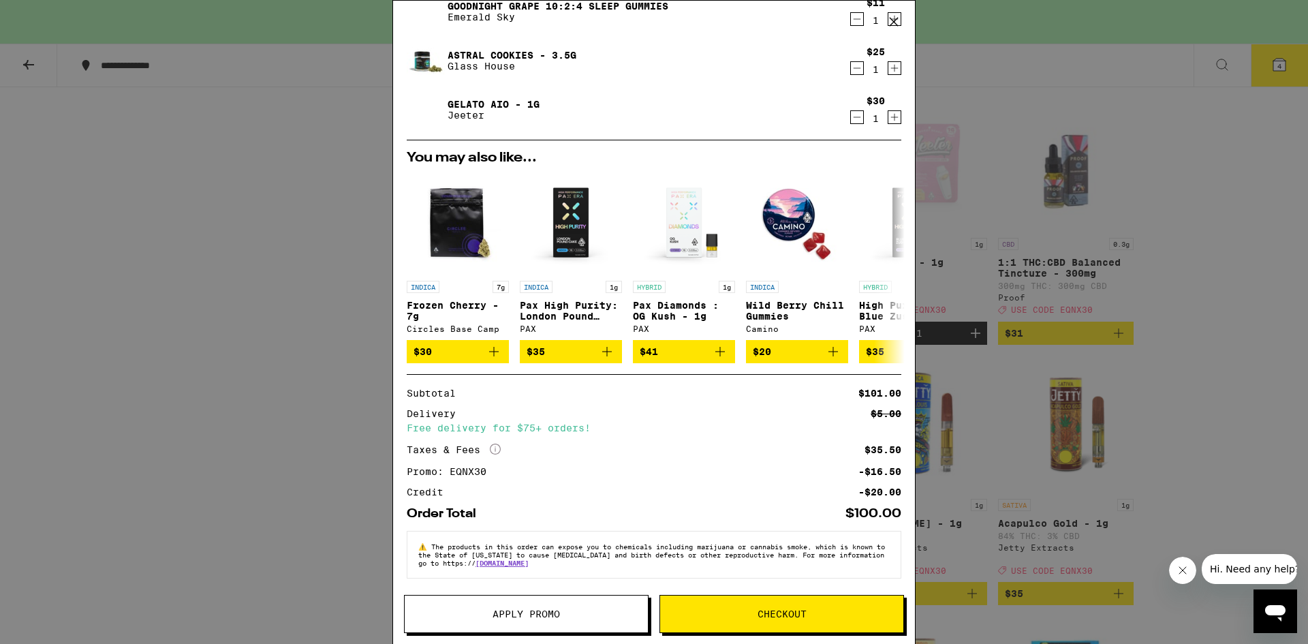
scroll to position [157, 0]
click at [785, 612] on span "Checkout" at bounding box center [781, 614] width 49 height 10
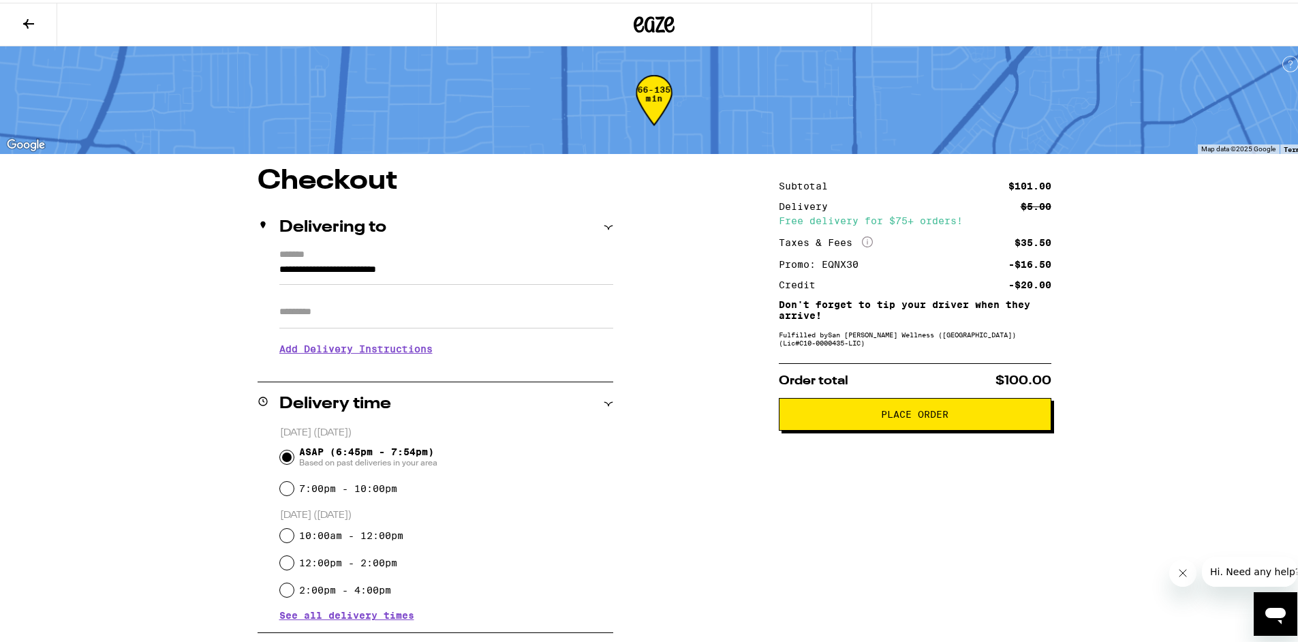
click at [929, 409] on span "Place Order" at bounding box center [914, 412] width 67 height 10
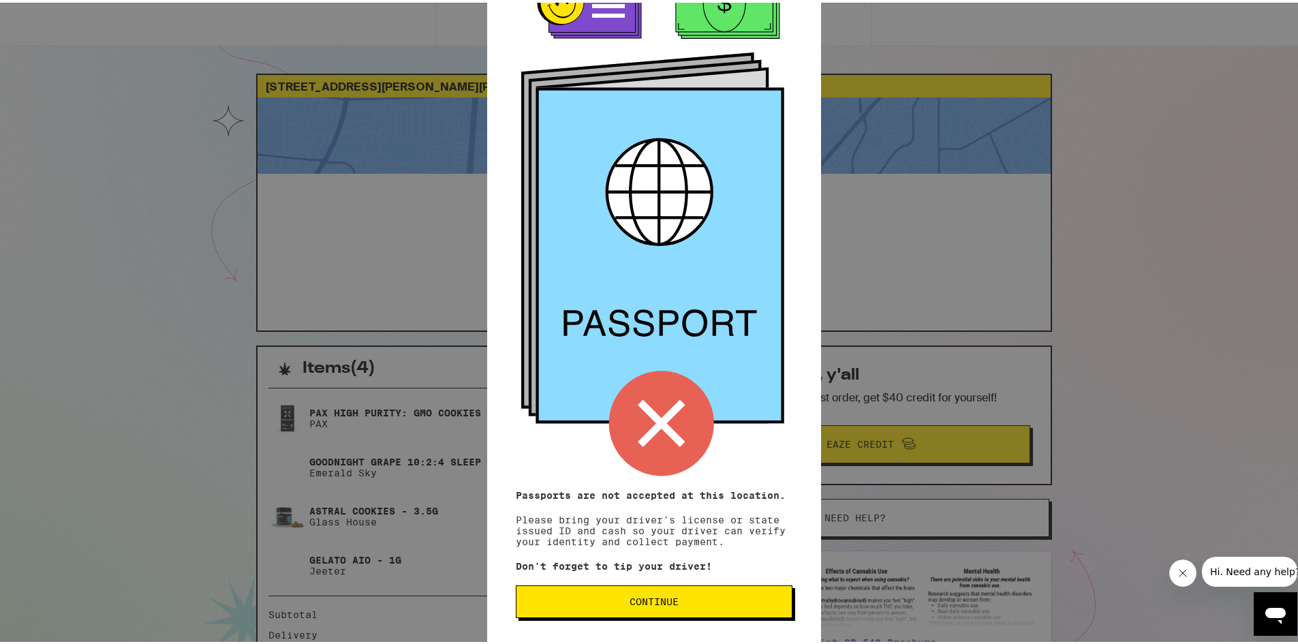
scroll to position [56, 0]
click at [674, 605] on button "Continue" at bounding box center [654, 598] width 277 height 33
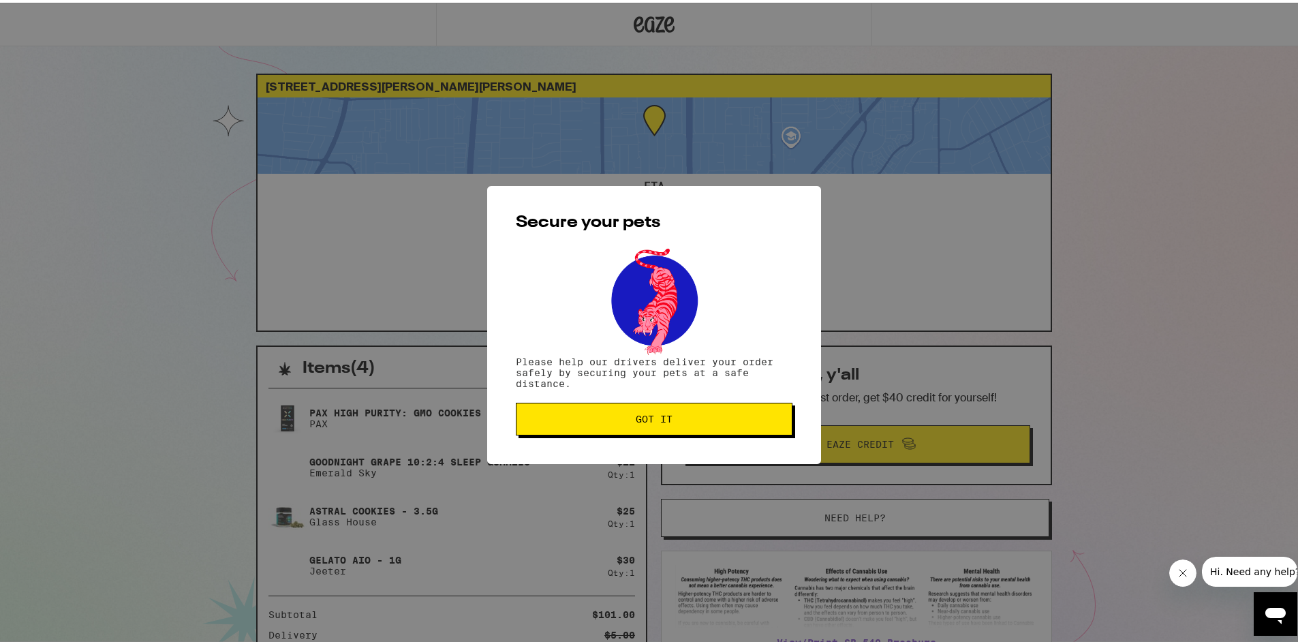
scroll to position [0, 0]
click at [636, 414] on span "Got it" at bounding box center [654, 416] width 37 height 10
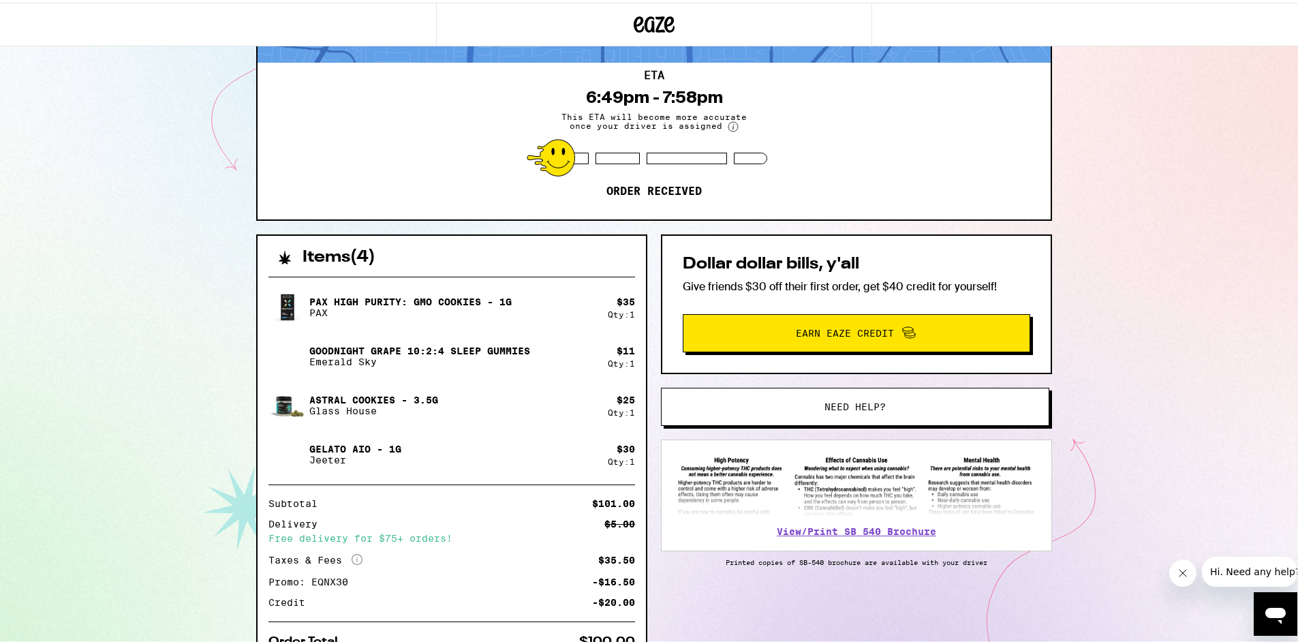
scroll to position [70, 0]
